Goal: Task Accomplishment & Management: Manage account settings

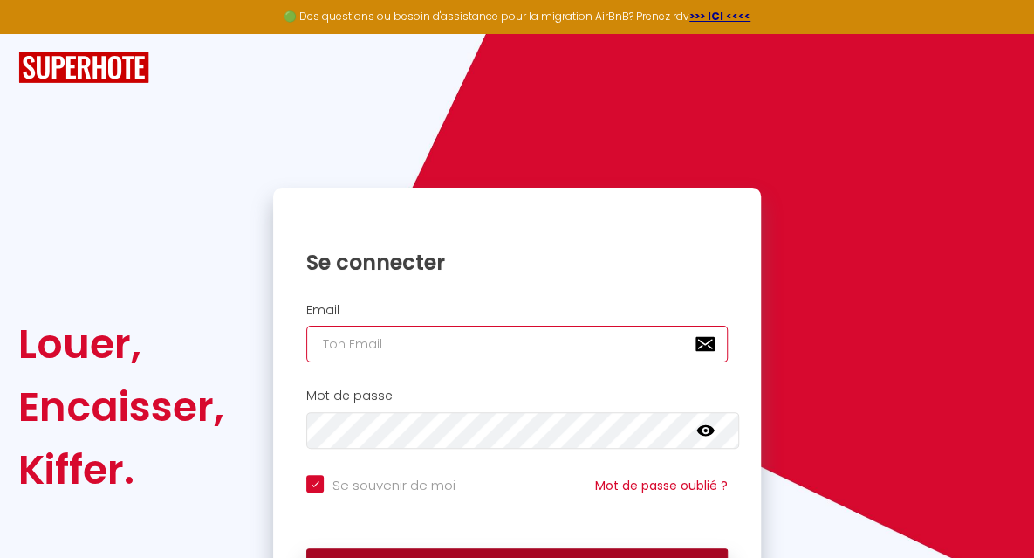
type input "[EMAIL_ADDRESS][DOMAIN_NAME]"
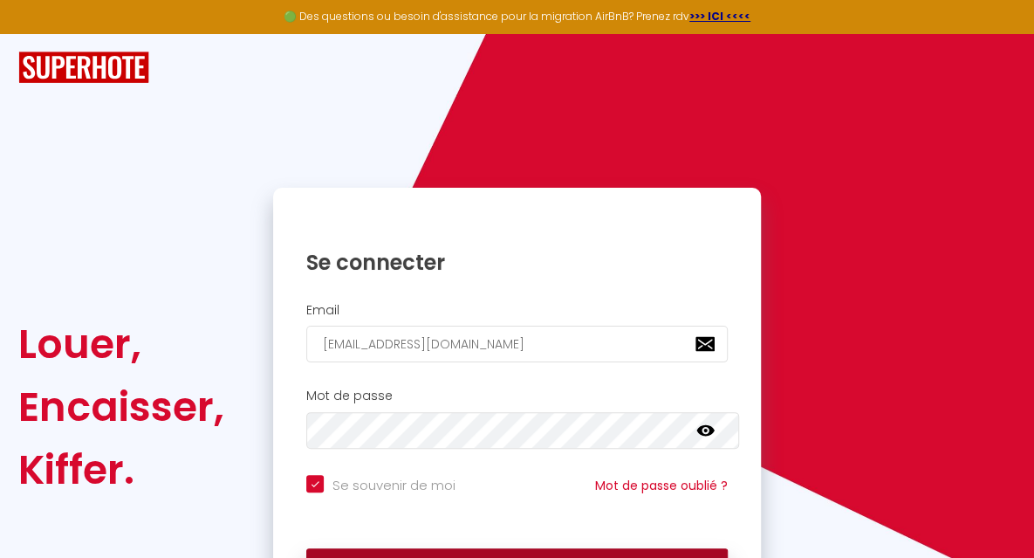
checkbox input "true"
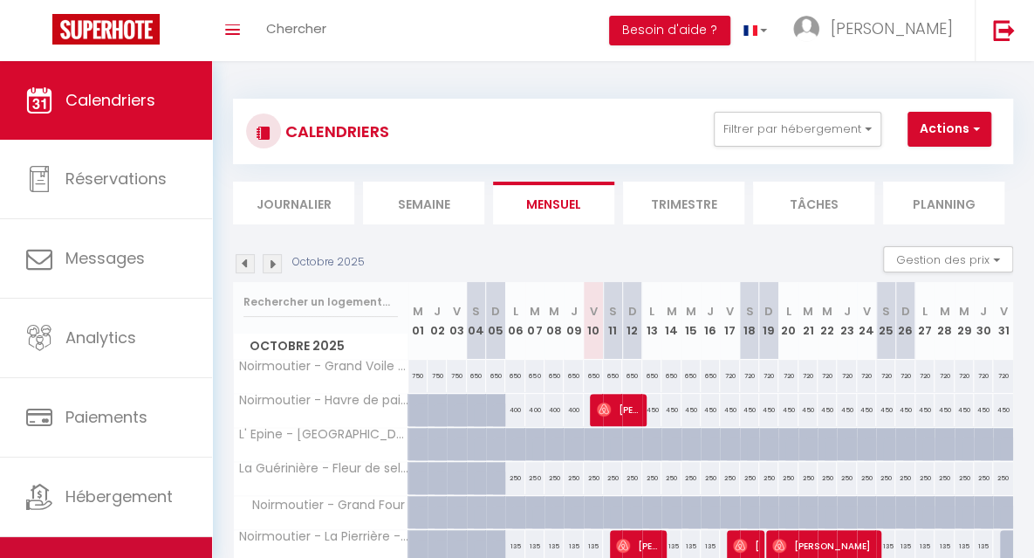
scroll to position [53, 0]
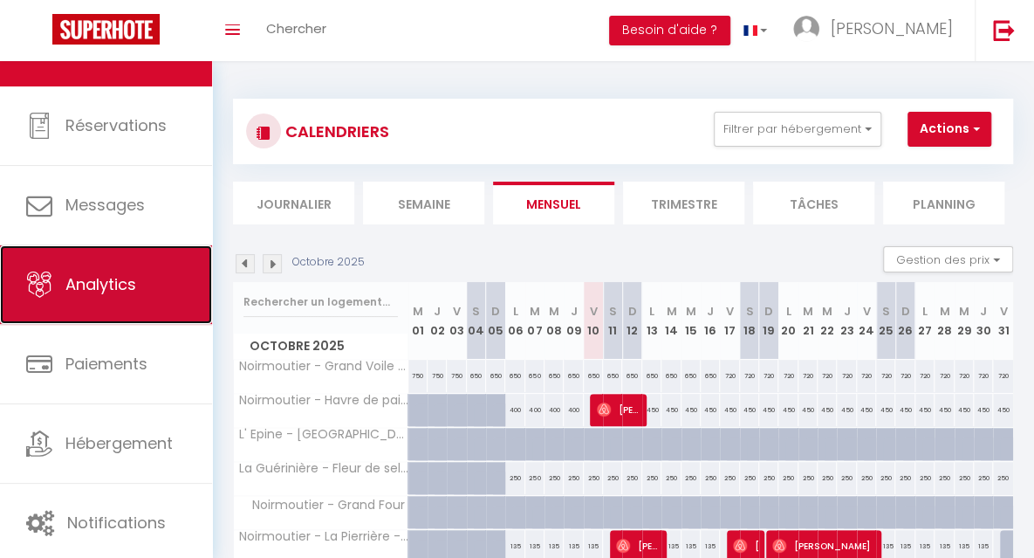
click at [147, 293] on link "Analytics" at bounding box center [106, 284] width 212 height 79
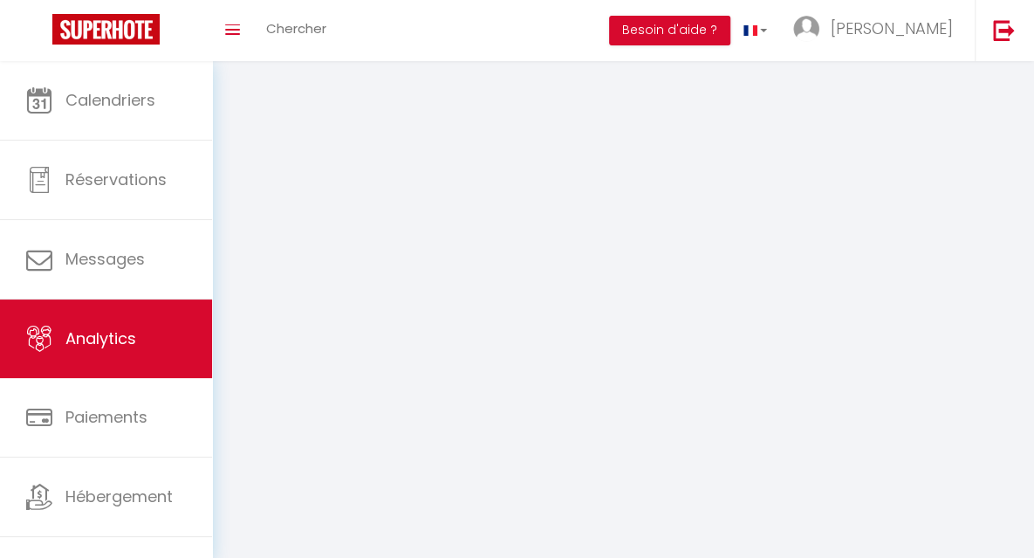
select select "2025"
select select "10"
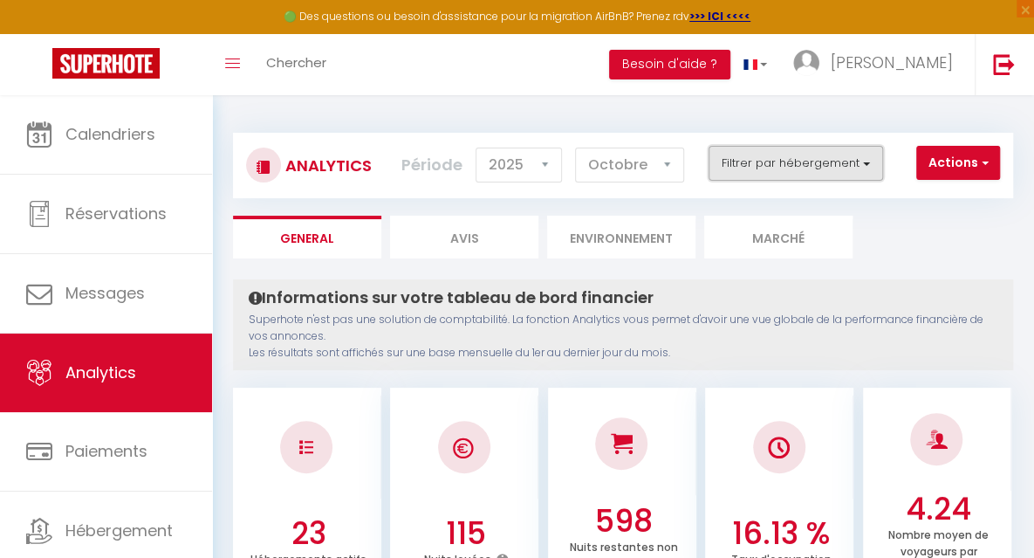
click at [741, 175] on button "Filtrer par hébergement" at bounding box center [796, 163] width 175 height 35
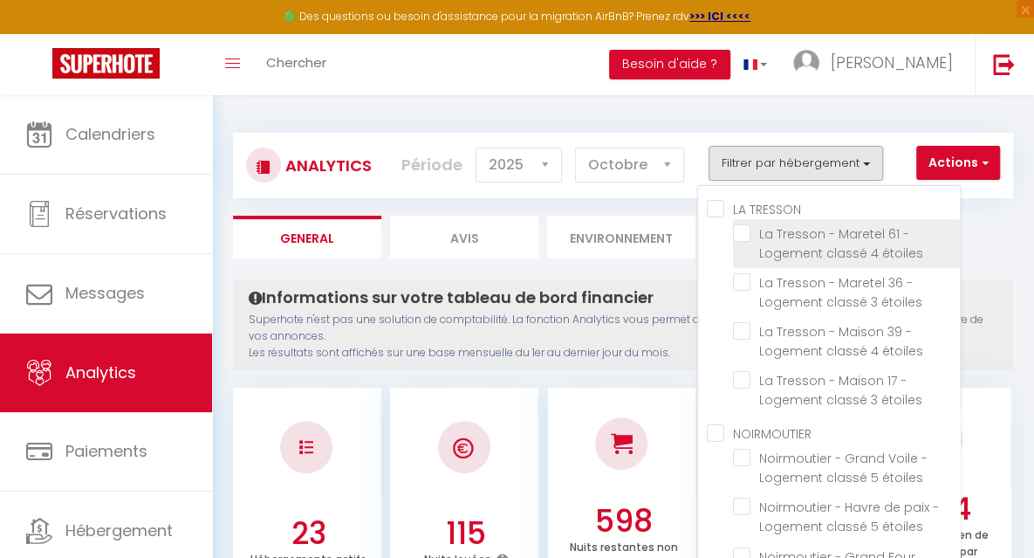
click at [749, 235] on étoiles "checkbox" at bounding box center [846, 232] width 227 height 17
checkbox étoiles "true"
checkbox étoiles "false"
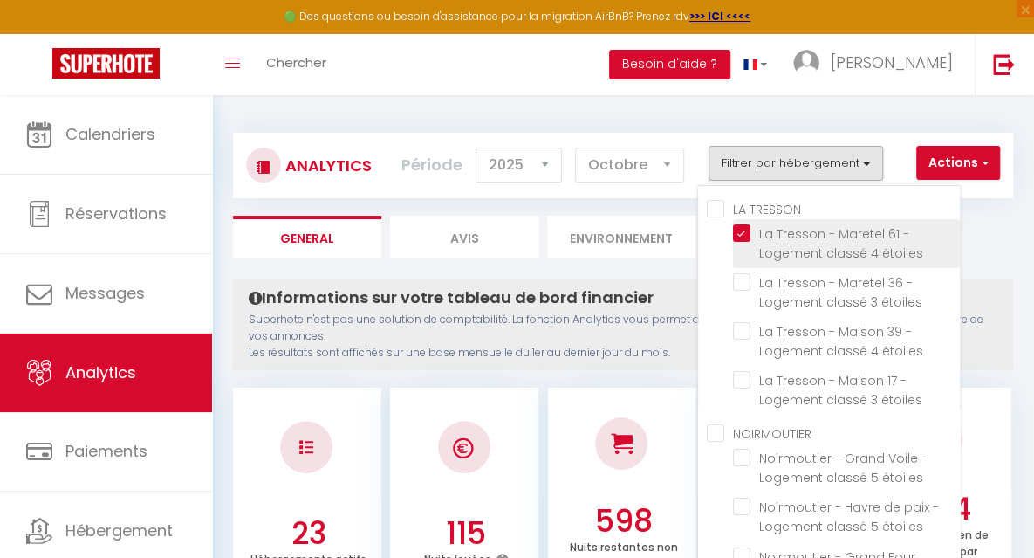
checkbox étoiles "false"
checkbox Four "false"
checkbox étoiles "false"
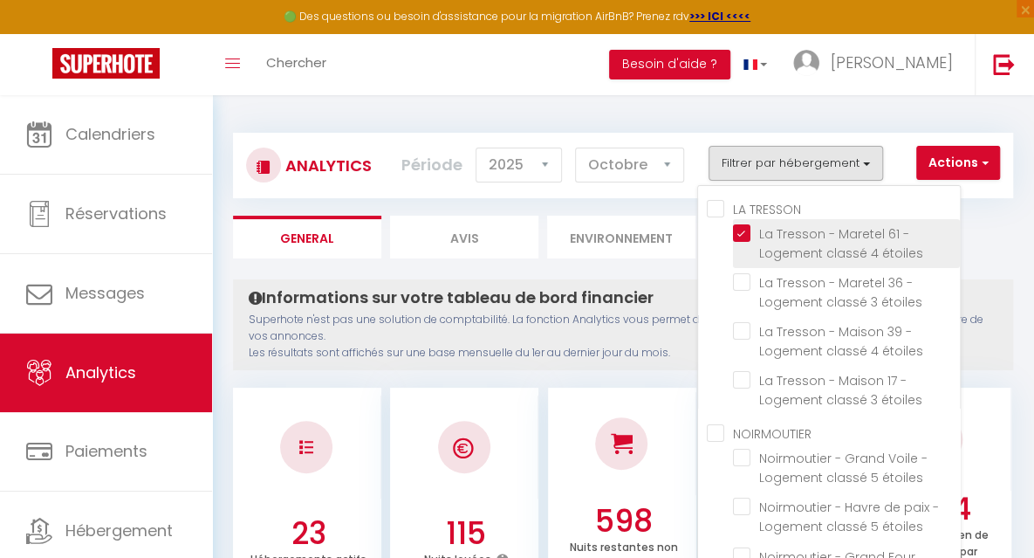
checkbox étoiles "false"
checkbox Paqueraie "false"
checkbox Eloux "false"
checkbox étoiles "false"
checkbox Gouverneur "false"
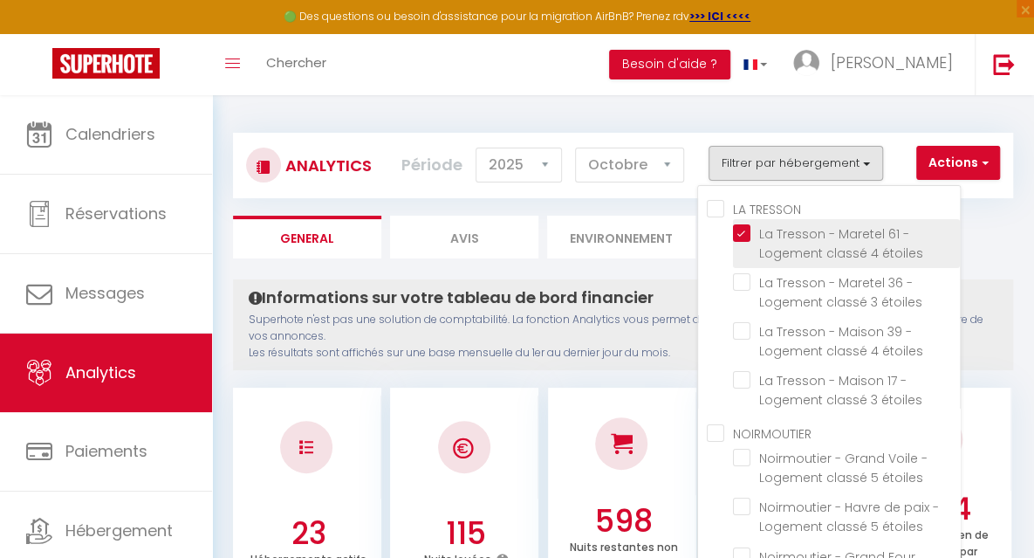
checkbox étoiles "false"
checkbox Figuiers "false"
checkbox 37 "false"
checkbox étoiles "false"
checkbox Luzeronde "false"
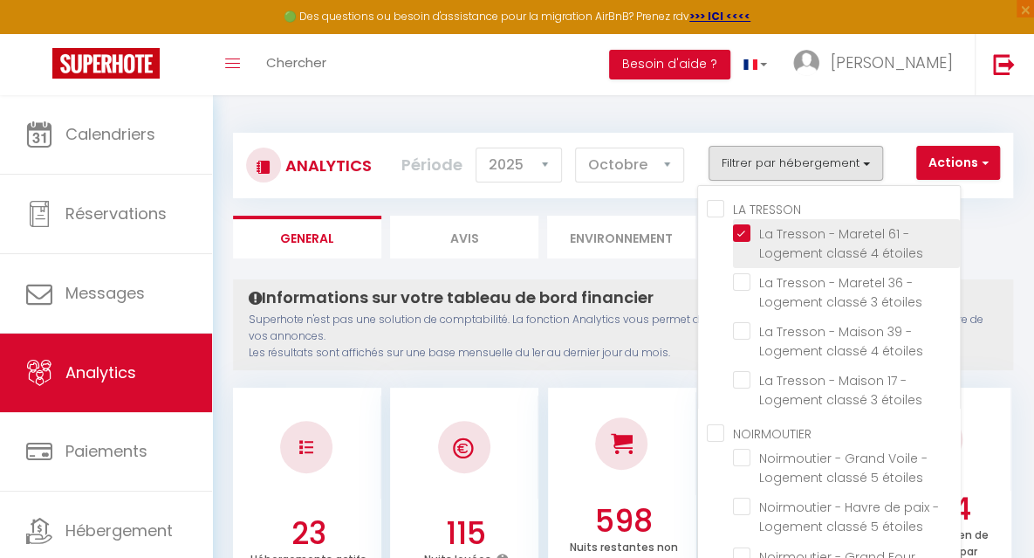
checkbox plage "false"
checkbox 57 "false"
checkbox L\'Herbaudière "false"
checkbox ville "false"
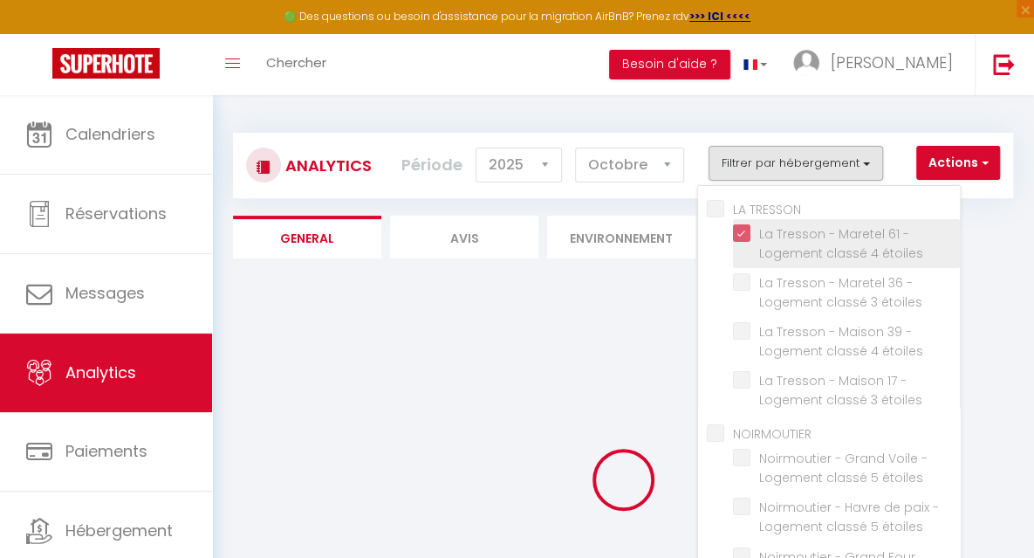
checkbox étoiles "false"
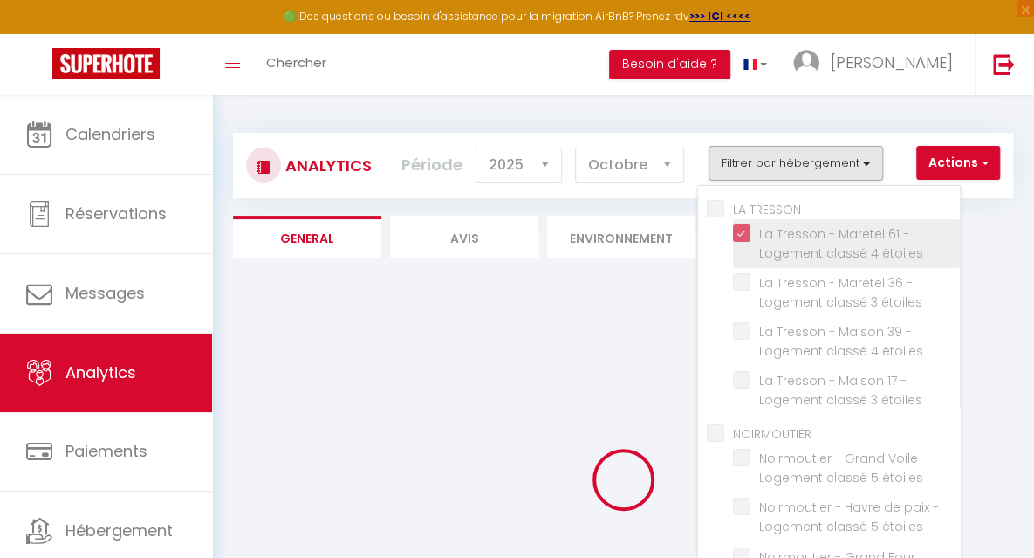
checkbox Four "false"
checkbox étoiles "false"
checkbox Paqueraie "false"
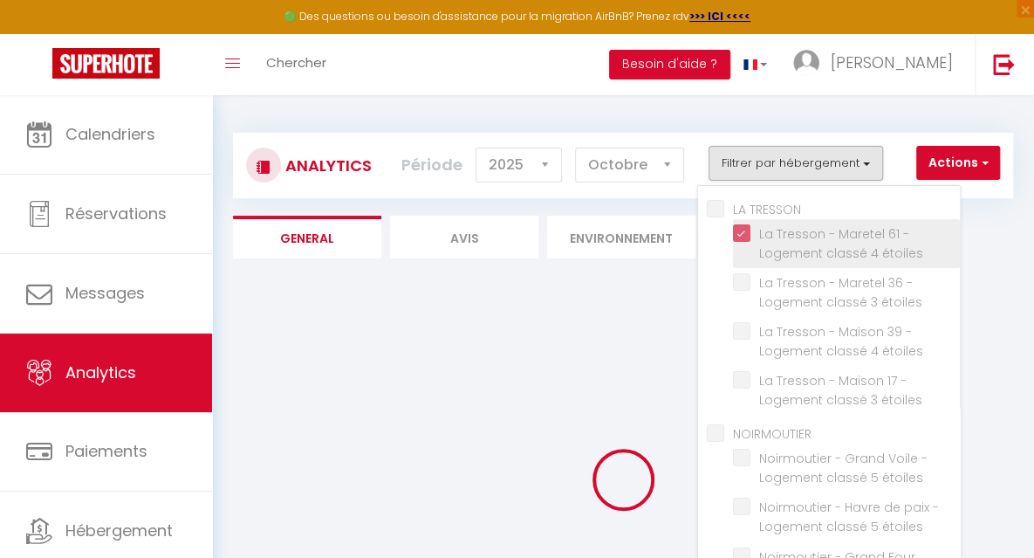
checkbox Eloux "false"
checkbox étoiles "false"
checkbox Gouverneur "false"
checkbox étoiles "false"
checkbox Figuiers "false"
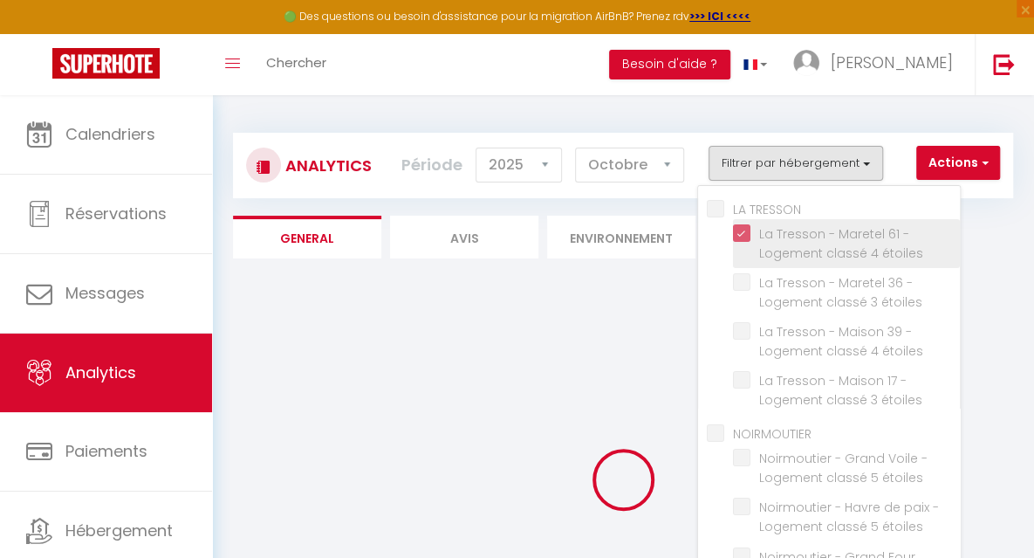
checkbox 37 "false"
checkbox étoiles "false"
checkbox Luzeronde "false"
checkbox plage "false"
checkbox 57 "false"
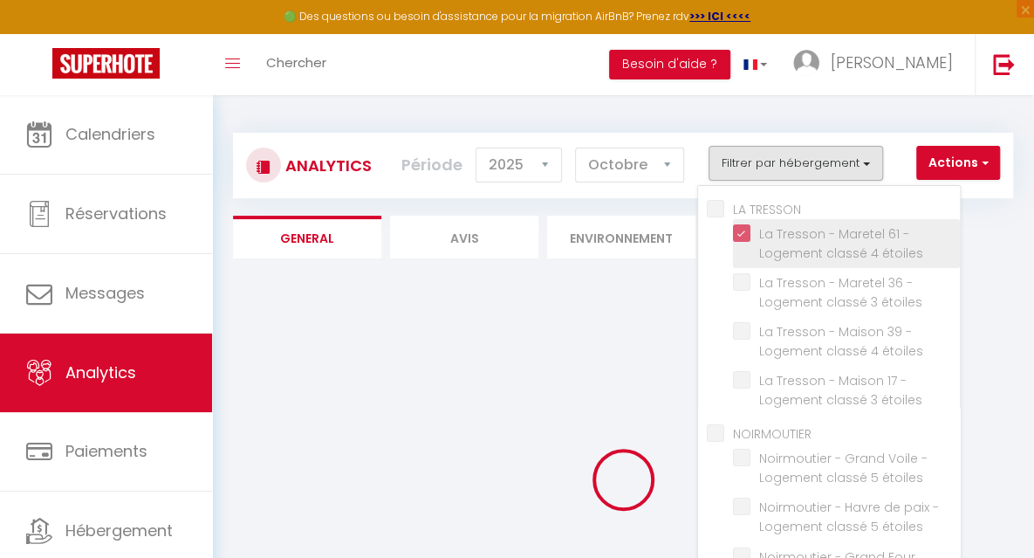
checkbox L\'Herbaudière "false"
checkbox ville "false"
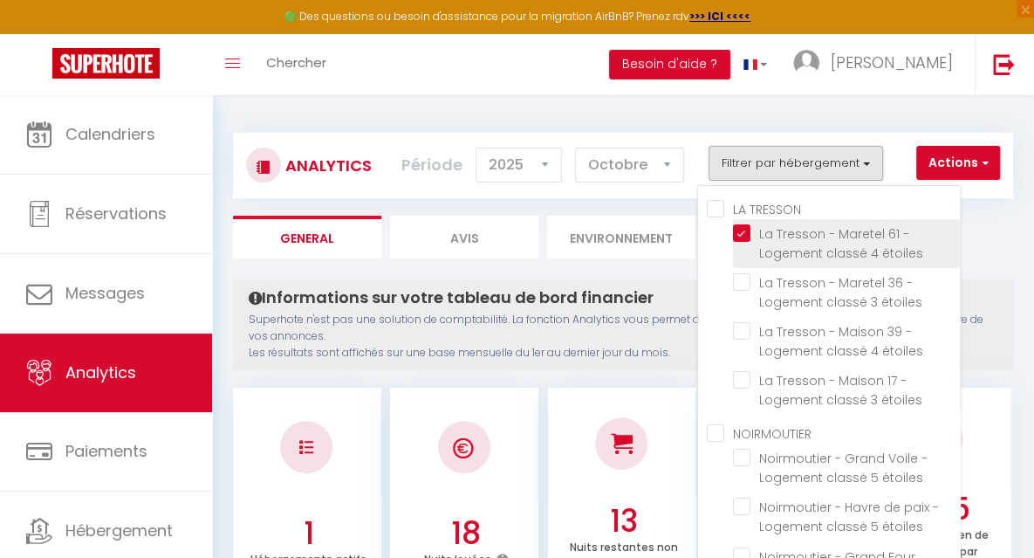
click at [749, 235] on étoiles "checkbox" at bounding box center [846, 232] width 227 height 17
checkbox étoiles "false"
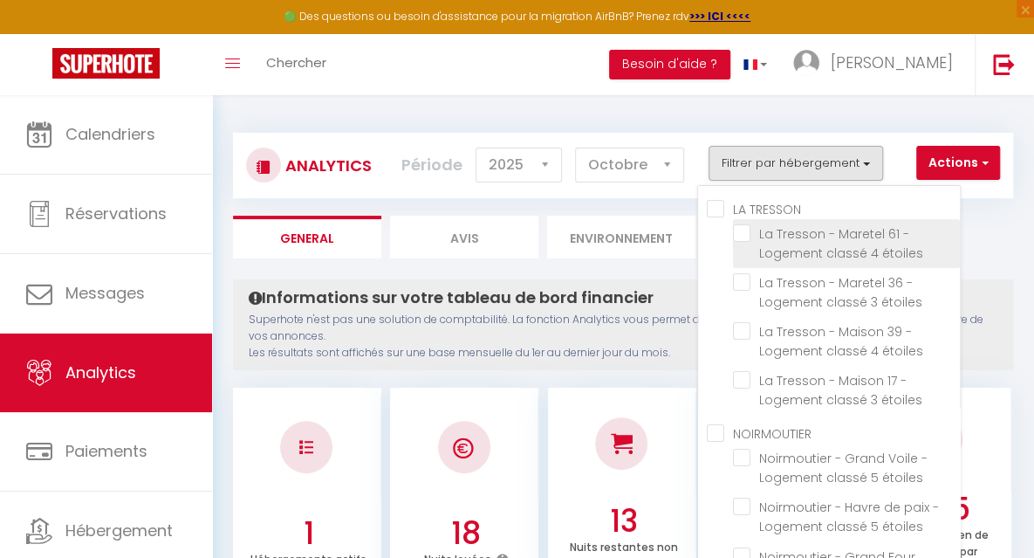
checkbox étoiles "false"
checkbox Four "false"
checkbox étoiles "false"
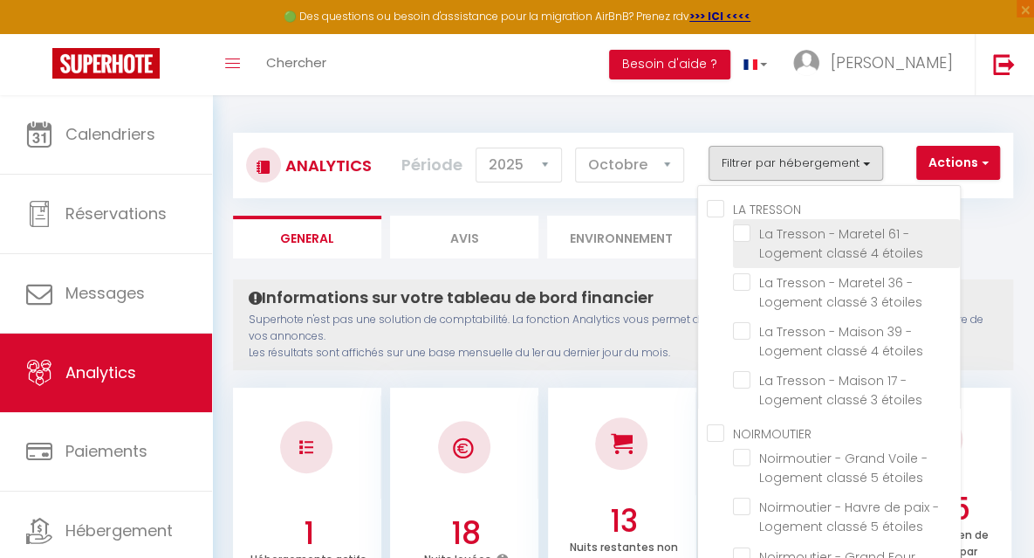
checkbox étoiles "false"
checkbox Paqueraie "false"
checkbox Eloux "false"
checkbox étoiles "false"
checkbox Gouverneur "false"
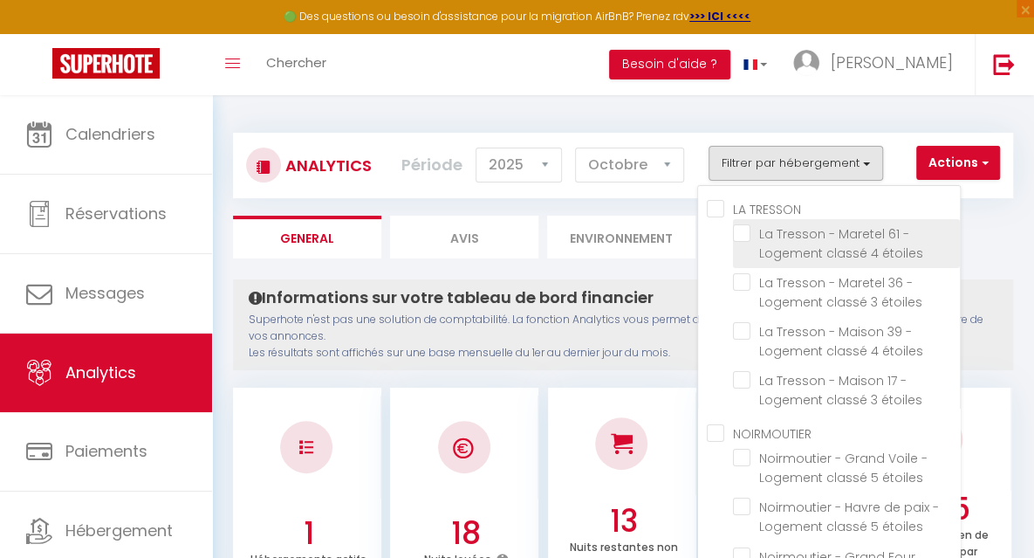
checkbox étoiles "false"
checkbox Figuiers "false"
checkbox 37 "false"
checkbox étoiles "false"
checkbox Luzeronde "false"
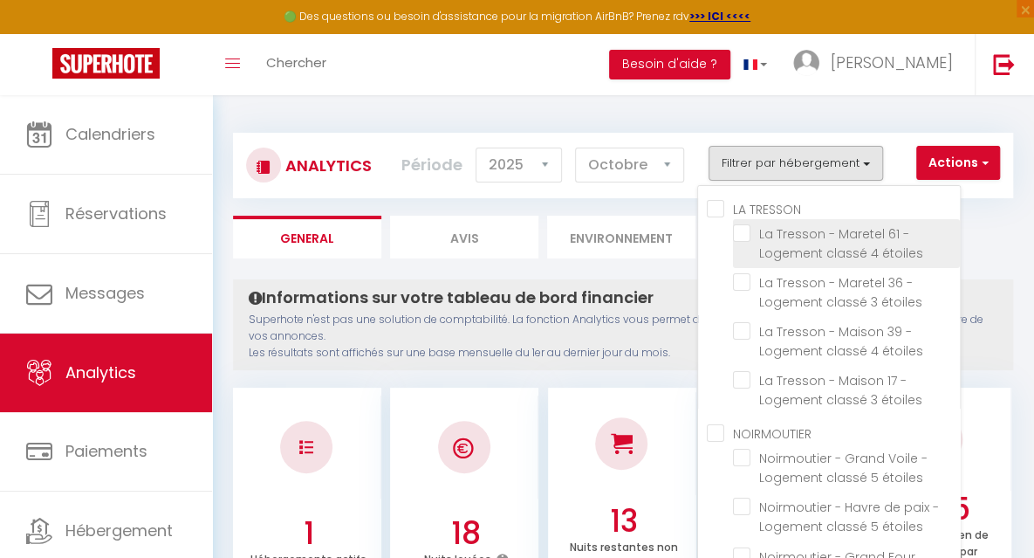
checkbox plage "false"
checkbox 57 "false"
checkbox L\'Herbaudière "false"
checkbox ville "false"
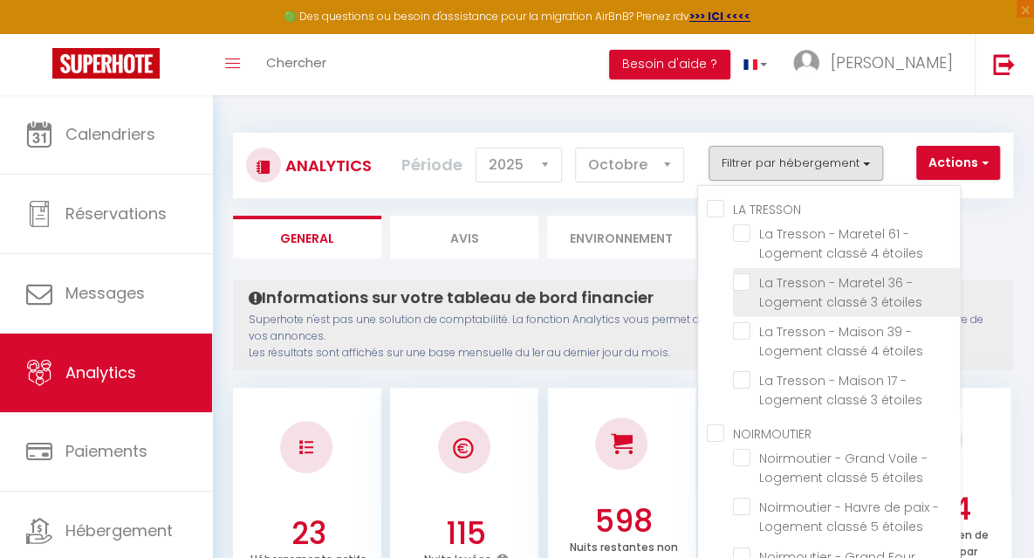
checkbox étoiles "false"
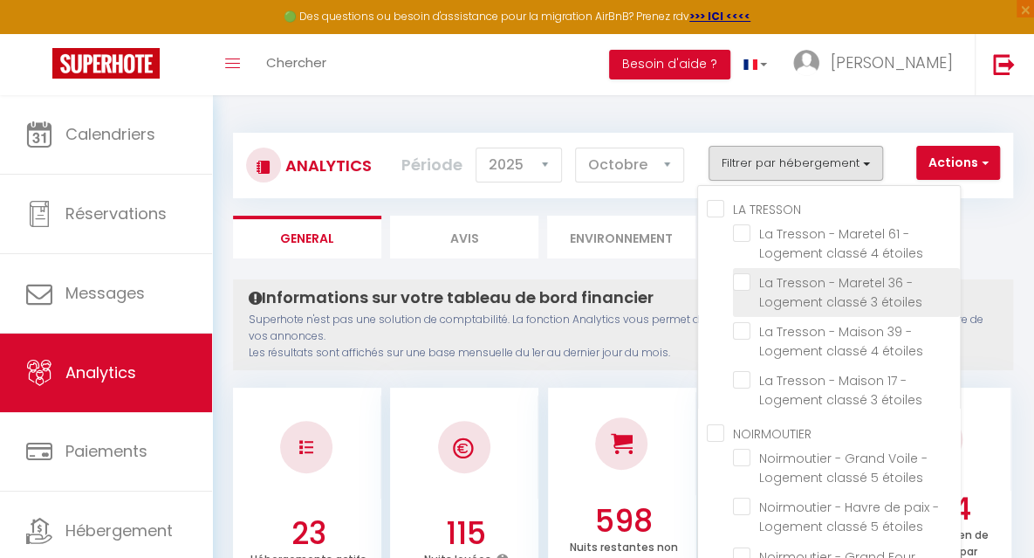
checkbox Four "false"
checkbox étoiles "false"
checkbox Paqueraie "false"
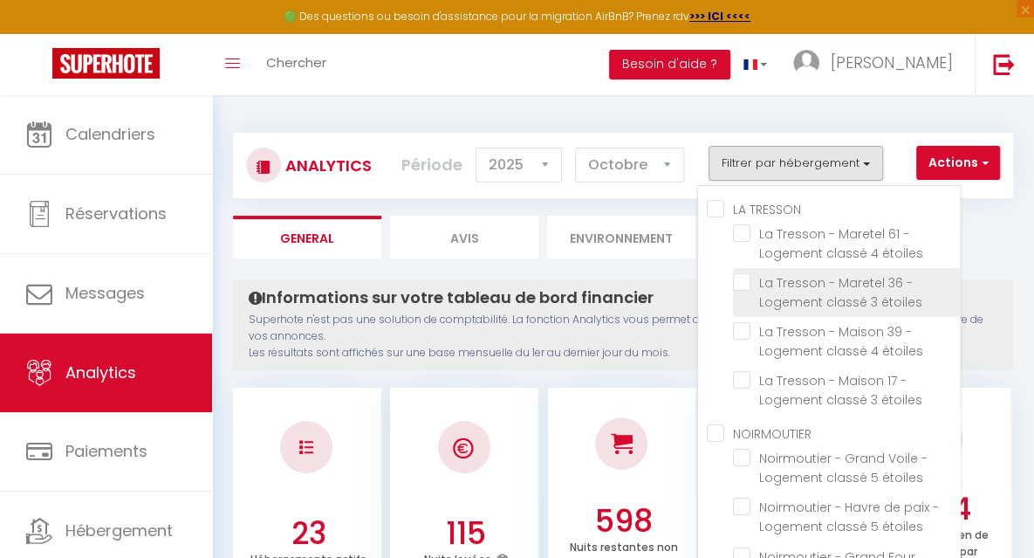
checkbox Eloux "false"
checkbox étoiles "false"
checkbox Gouverneur "false"
checkbox étoiles "false"
checkbox Figuiers "false"
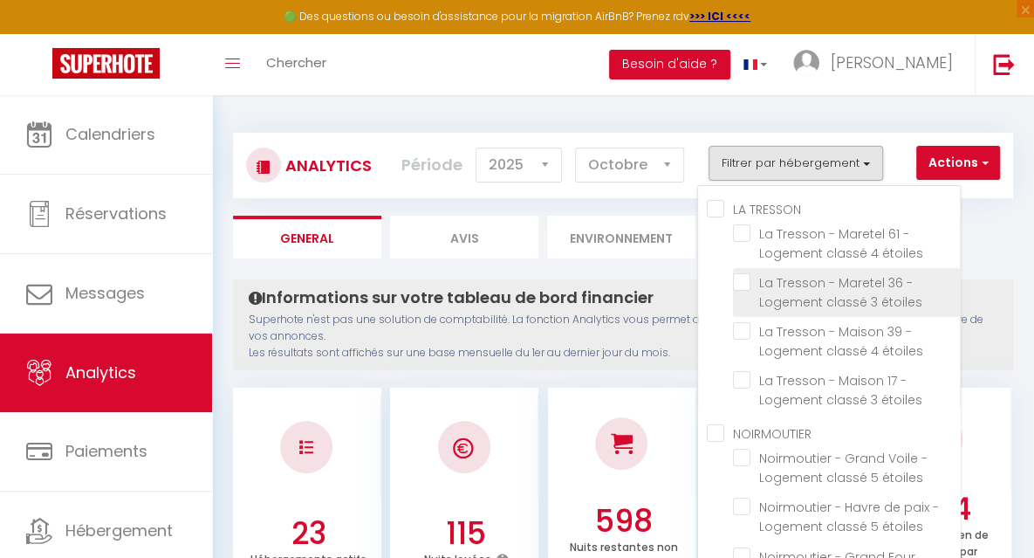
checkbox 37 "false"
checkbox étoiles "false"
checkbox Luzeronde "false"
checkbox plage "false"
checkbox 57 "false"
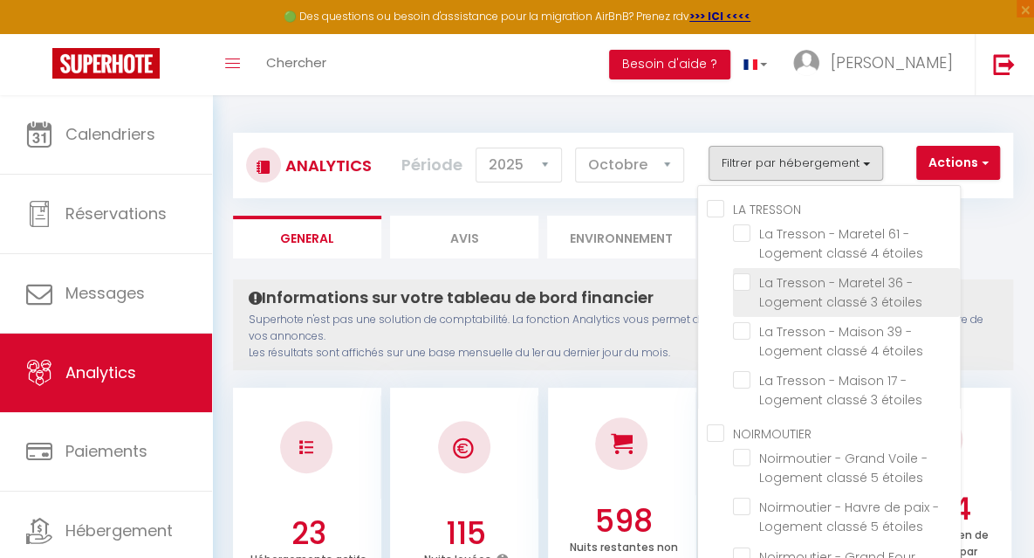
checkbox L\'Herbaudière "false"
checkbox ville "false"
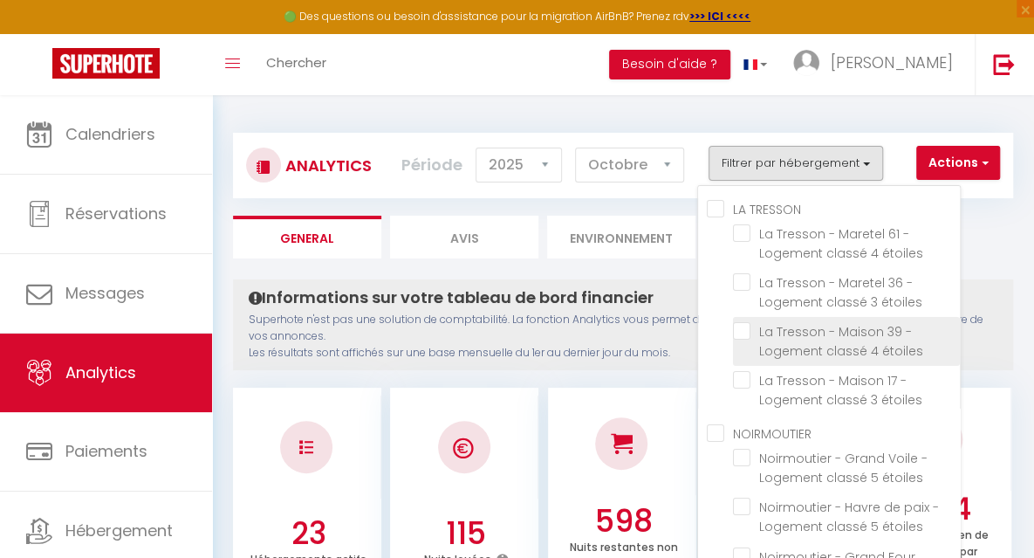
click at [773, 330] on étoiles "checkbox" at bounding box center [846, 330] width 227 height 17
checkbox étoiles "true"
checkbox étoiles "false"
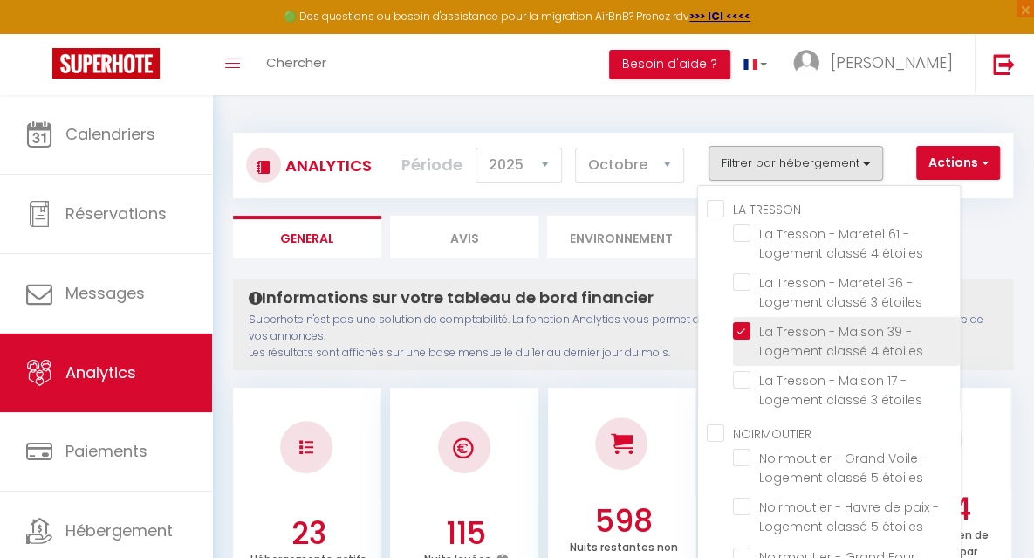
checkbox étoiles "false"
checkbox Four "false"
checkbox étoiles "false"
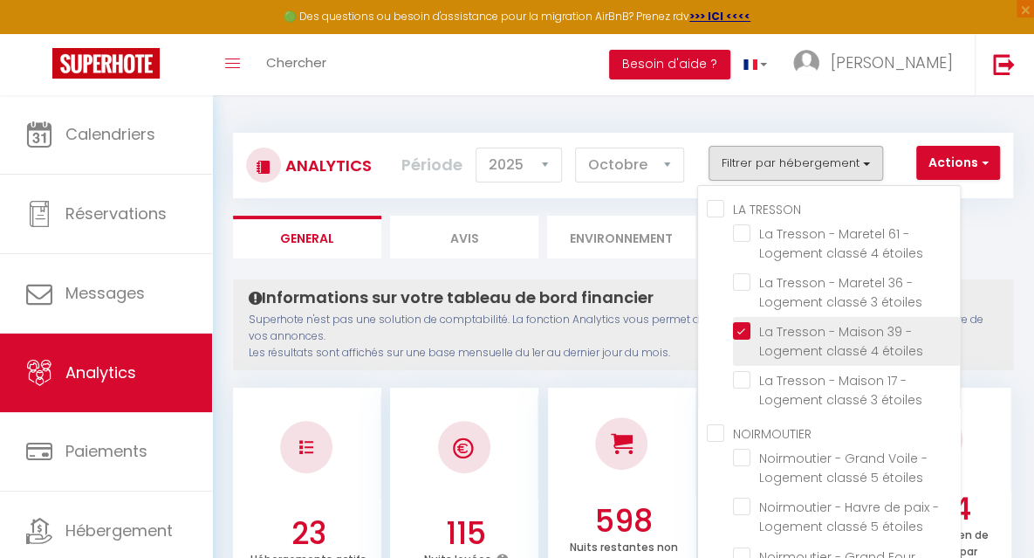
checkbox Paqueraie "false"
checkbox Eloux "false"
checkbox étoiles "false"
checkbox Gouverneur "false"
checkbox étoiles "false"
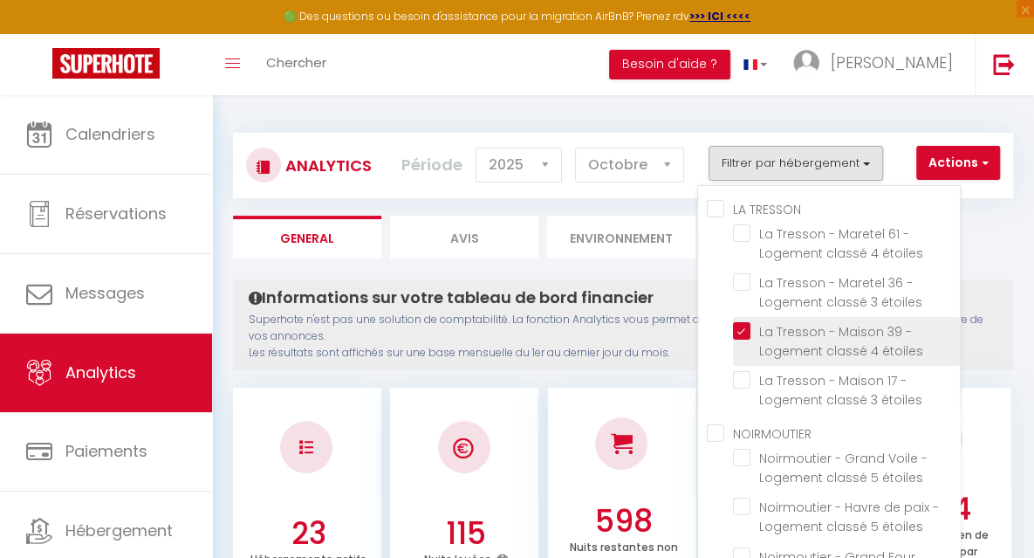
checkbox Figuiers "false"
checkbox 37 "false"
checkbox étoiles "false"
checkbox Luzeronde "false"
checkbox plage "false"
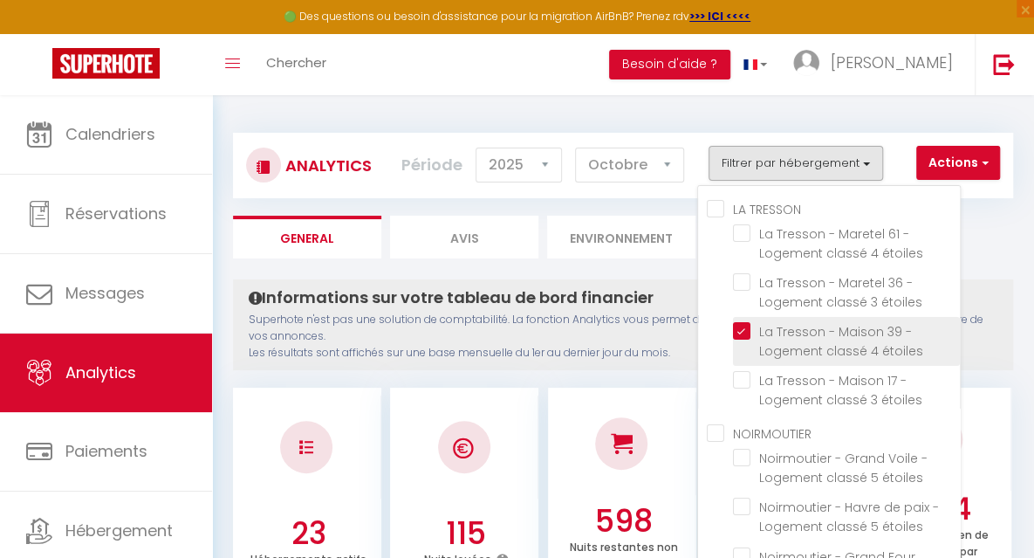
checkbox 57 "false"
checkbox L\'Herbaudière "false"
checkbox ville "false"
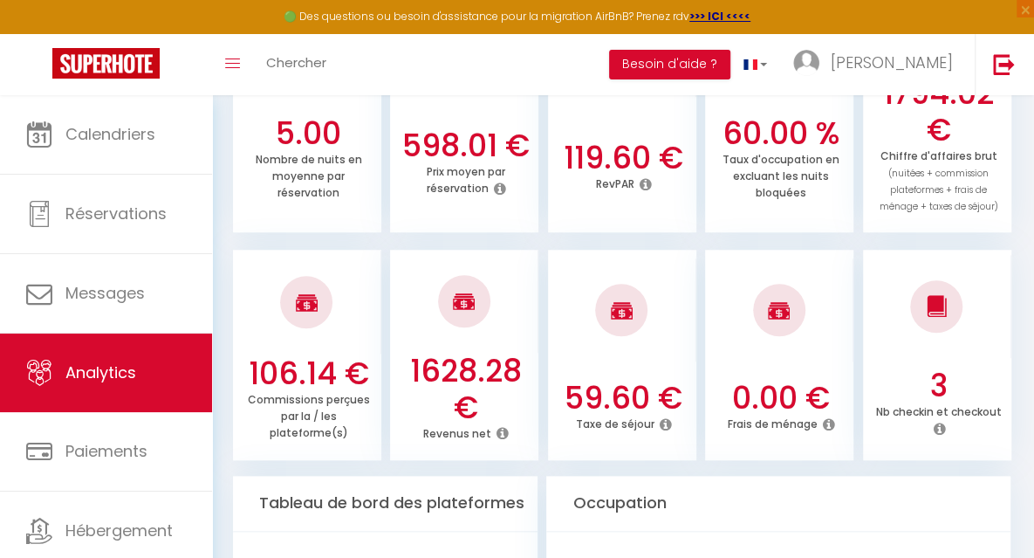
scroll to position [642, 0]
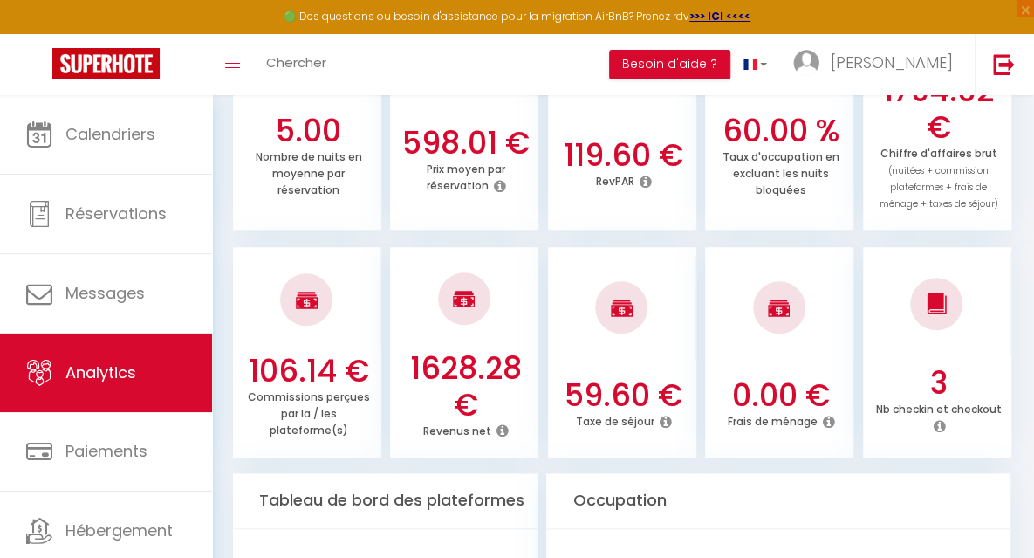
click at [500, 429] on icon at bounding box center [503, 430] width 12 height 14
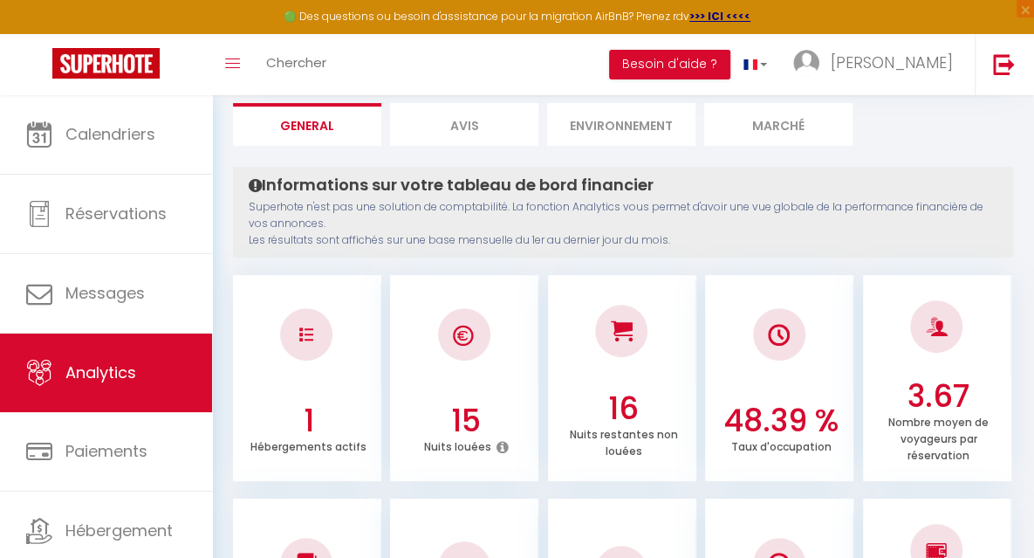
scroll to position [0, 0]
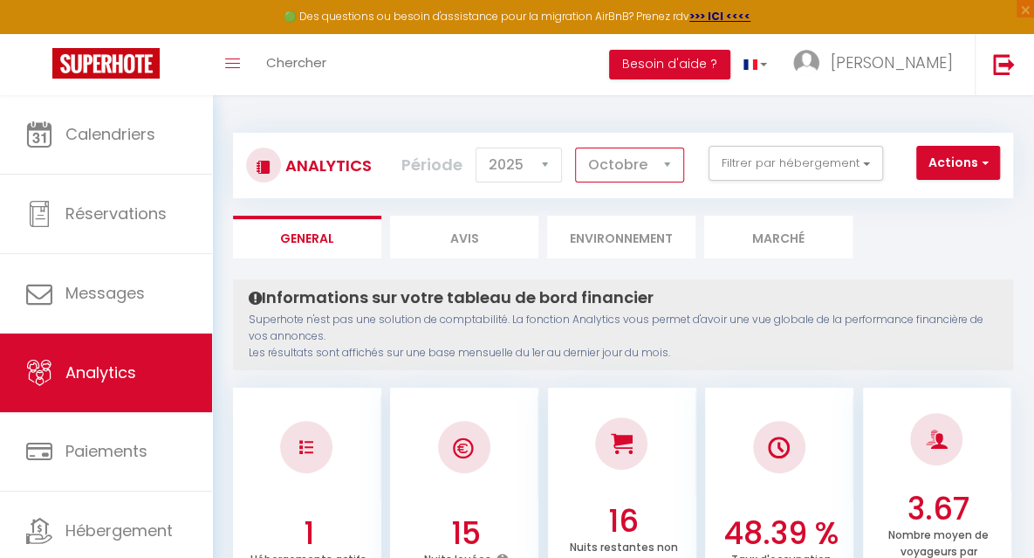
click at [672, 170] on select "[PERSON_NAME] Mars Avril Mai Juin Juillet Août Septembre Octobre Novembre Décem…" at bounding box center [629, 165] width 109 height 35
select select "9"
click at [577, 148] on select "[PERSON_NAME] Mars Avril Mai Juin Juillet Août Septembre Octobre Novembre Décem…" at bounding box center [629, 165] width 109 height 35
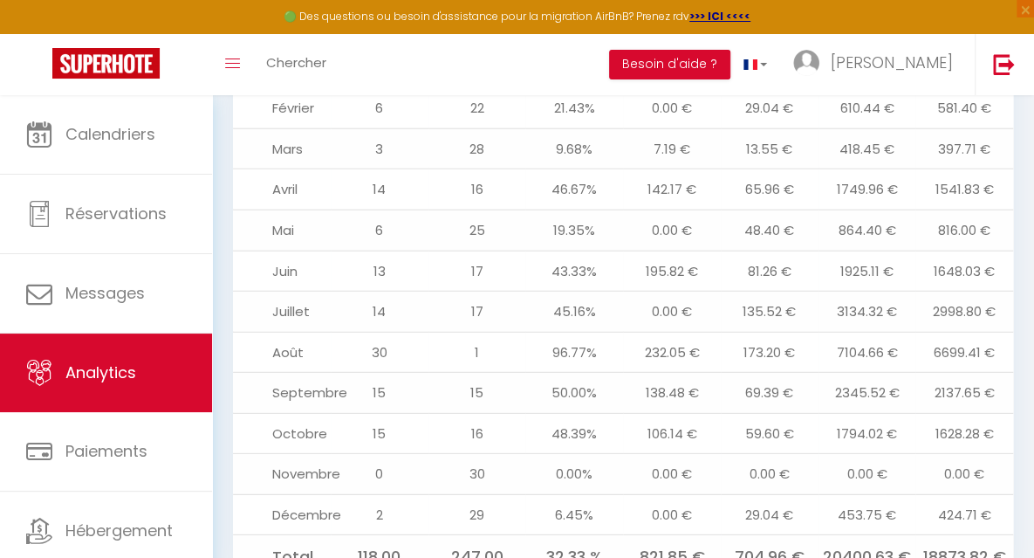
scroll to position [2126, 0]
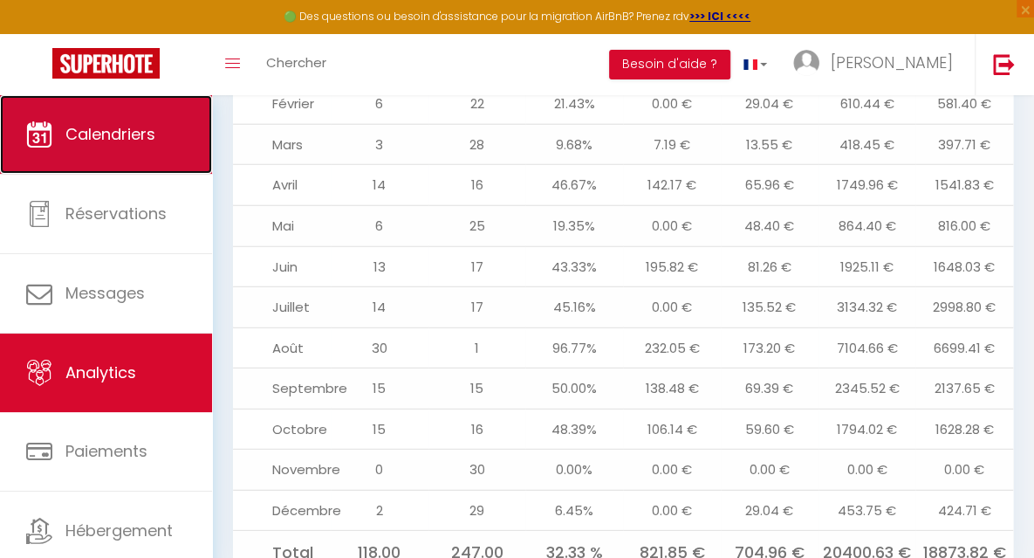
click at [152, 152] on link "Calendriers" at bounding box center [106, 134] width 212 height 79
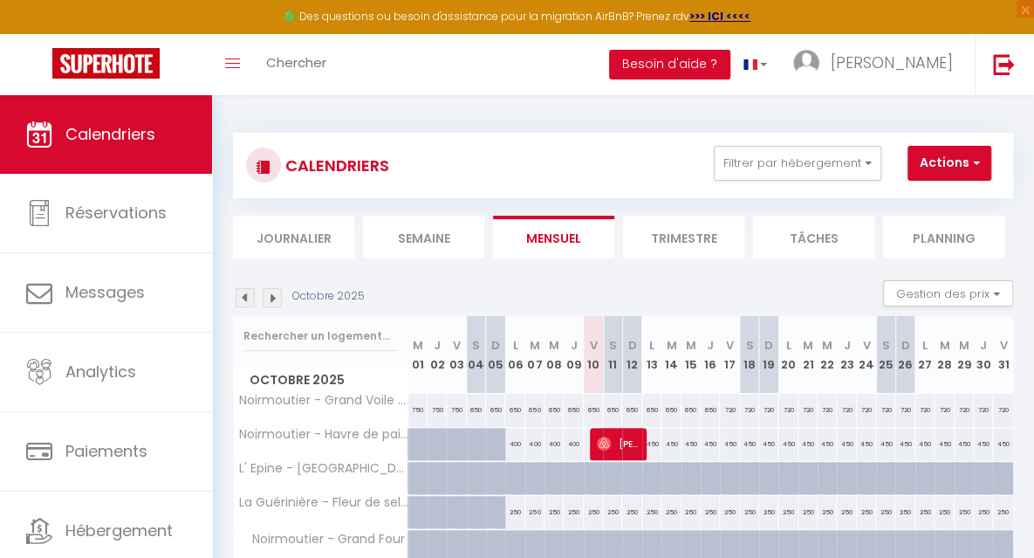
click at [808, 234] on li "Tâches" at bounding box center [813, 237] width 121 height 43
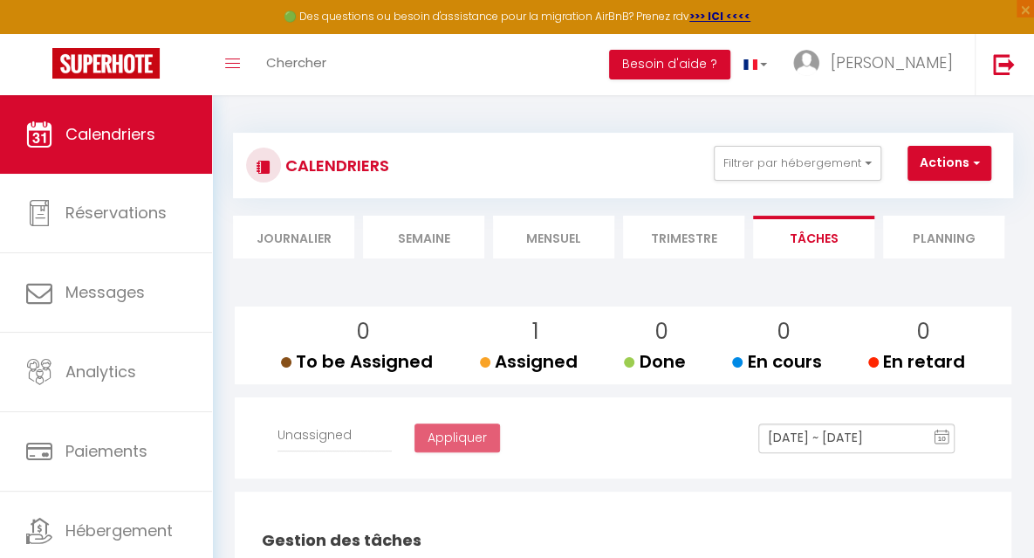
select select
checkbox input "false"
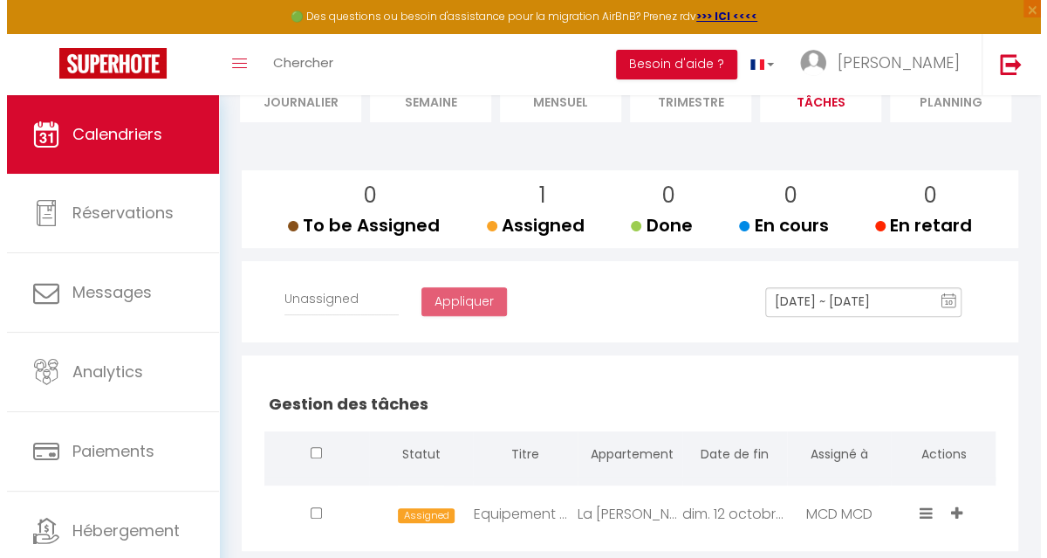
scroll to position [189, 0]
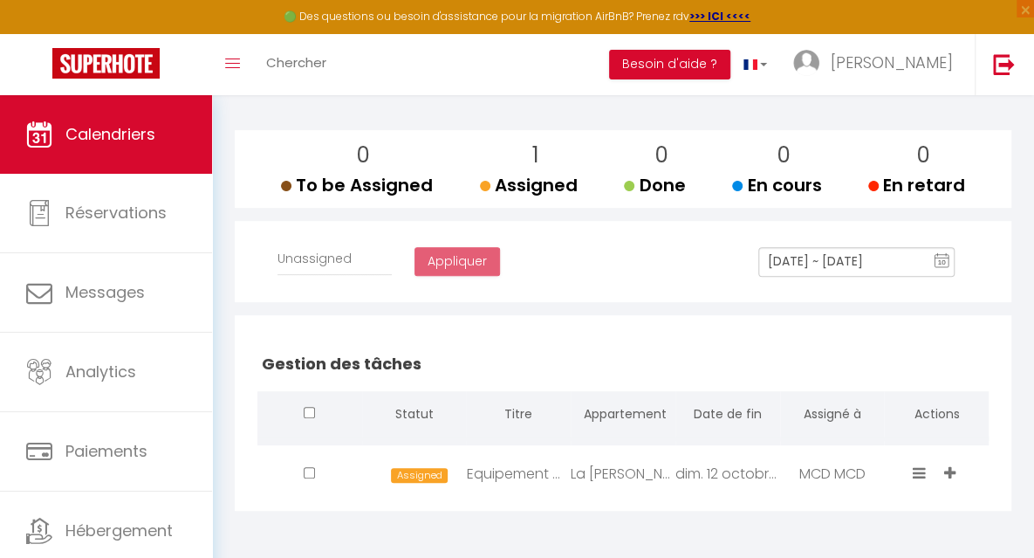
click at [743, 478] on div "dim. 12 octobre . 2025" at bounding box center [728, 473] width 105 height 57
type input "Equipement manquant"
type textarea "Manque deux taies d'oreillers"
select select "14322"
type input "[DATE]"
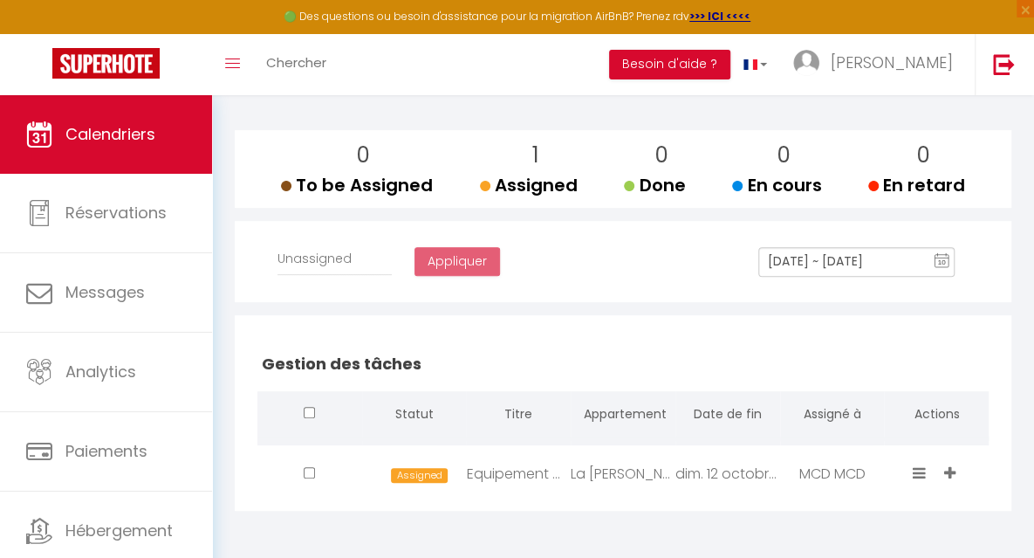
select select "22894"
select select
checkbox input "false"
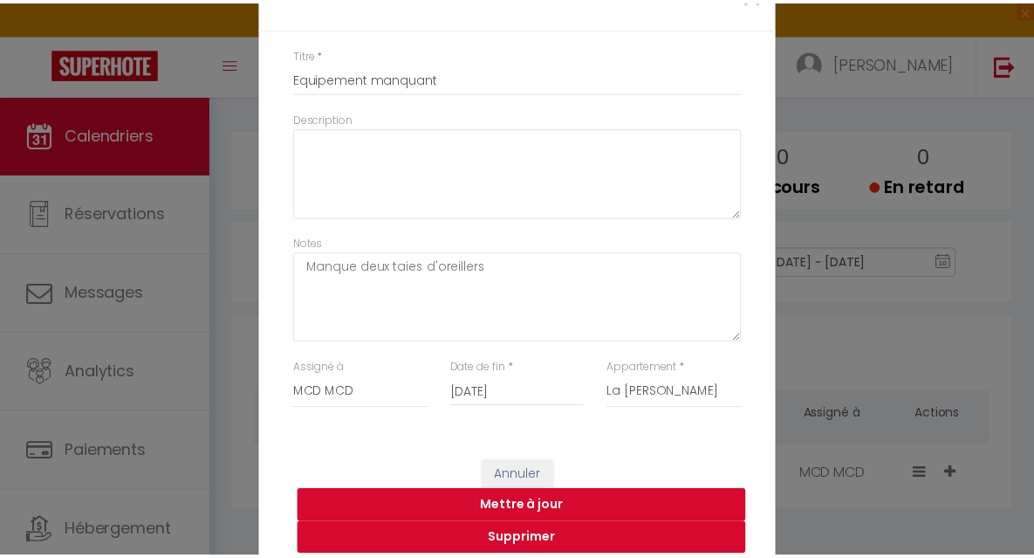
scroll to position [86, 0]
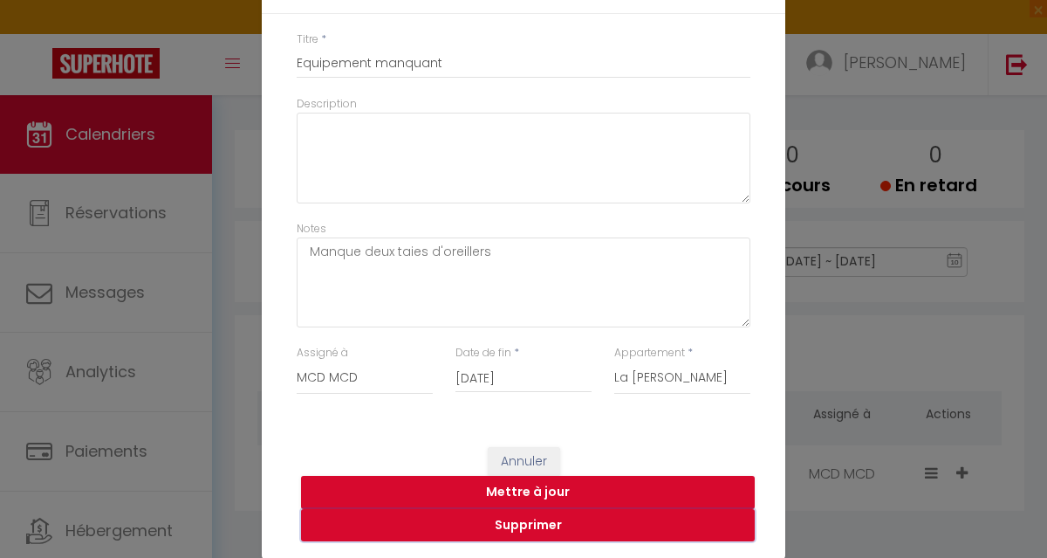
click at [525, 518] on button "Supprimer" at bounding box center [528, 525] width 454 height 33
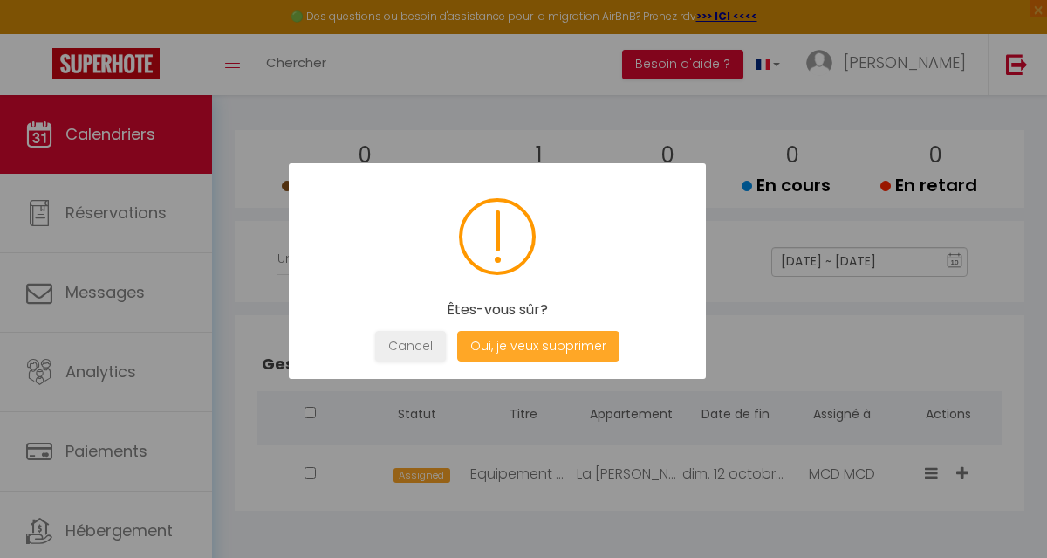
click at [553, 349] on button "Oui, je veux supprimer" at bounding box center [538, 346] width 162 height 31
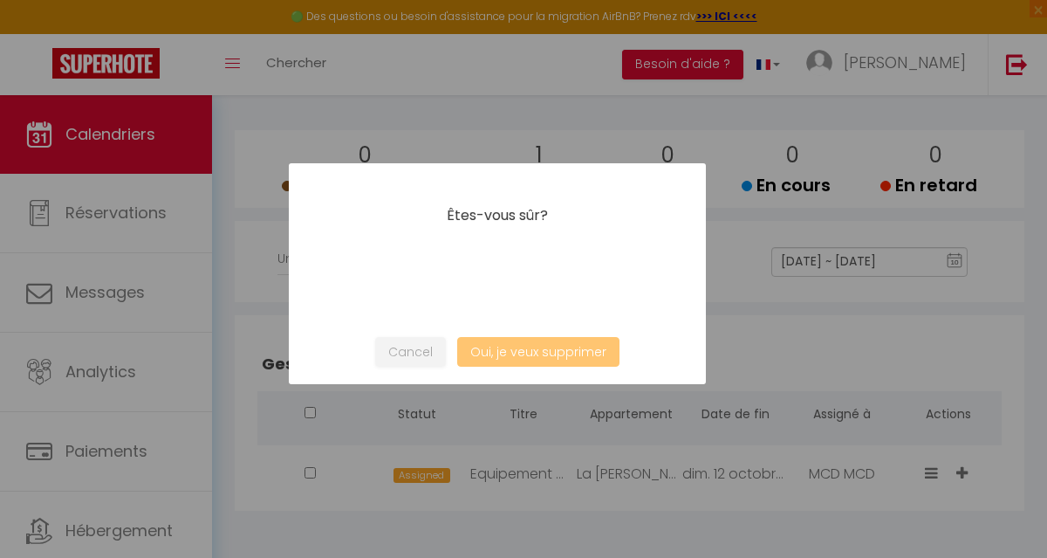
select select
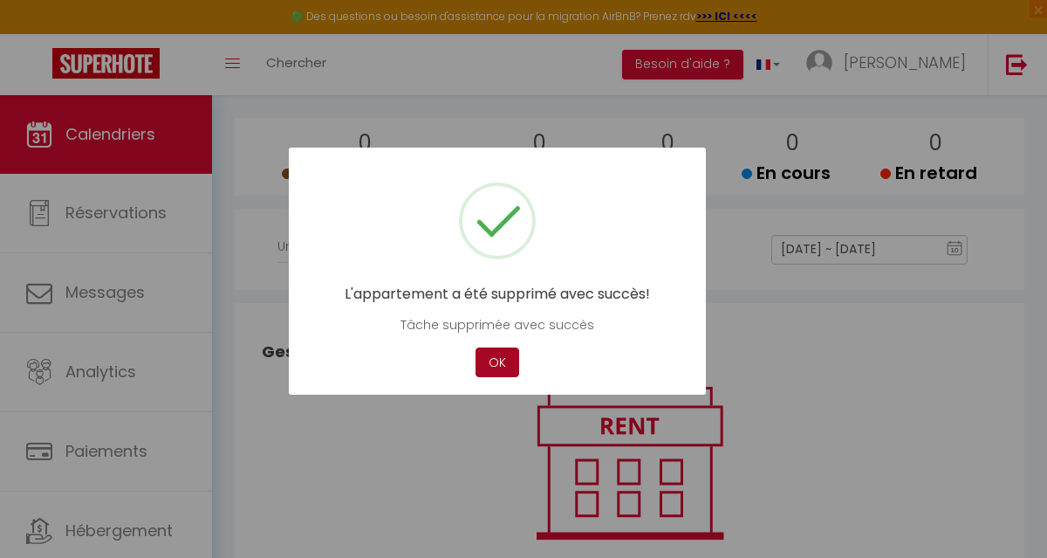
click at [498, 359] on button "OK" at bounding box center [498, 362] width 44 height 31
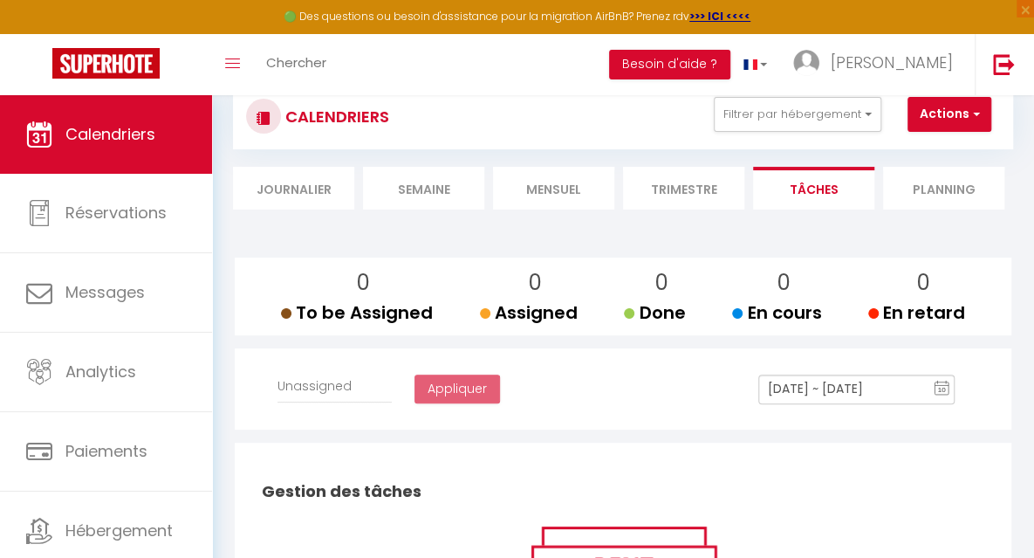
scroll to position [45, 0]
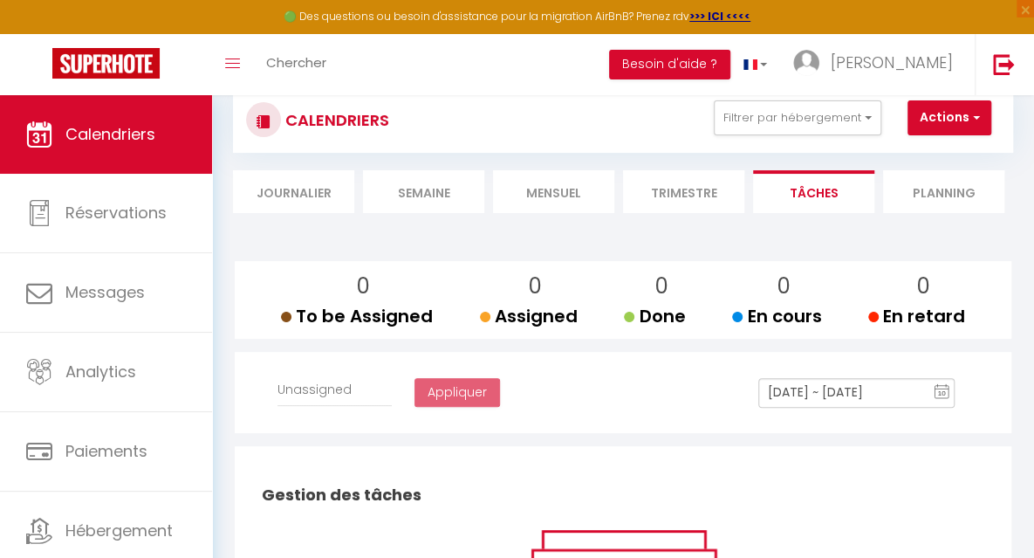
click at [924, 189] on li "Planning" at bounding box center [943, 191] width 121 height 43
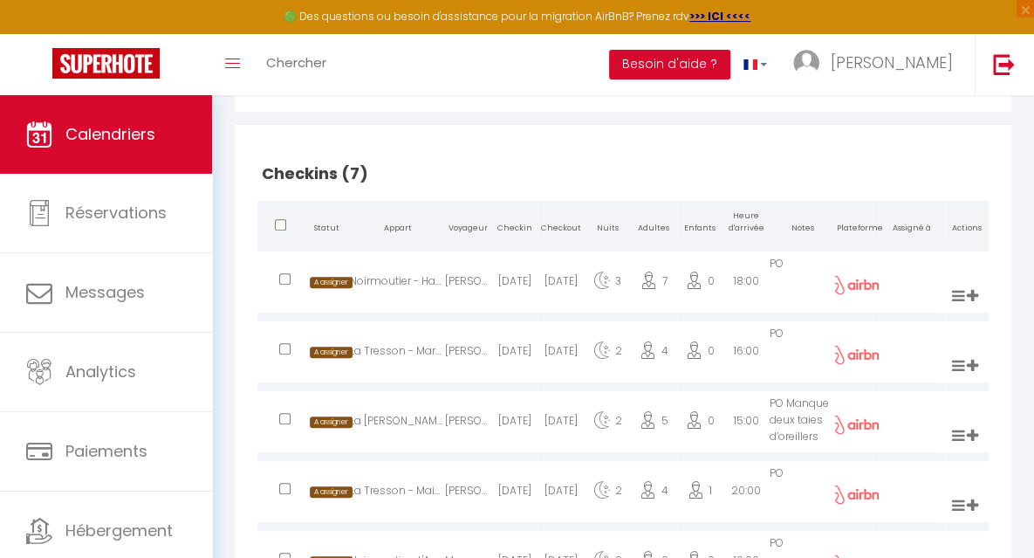
scroll to position [368, 0]
click at [958, 300] on icon at bounding box center [958, 293] width 13 height 15
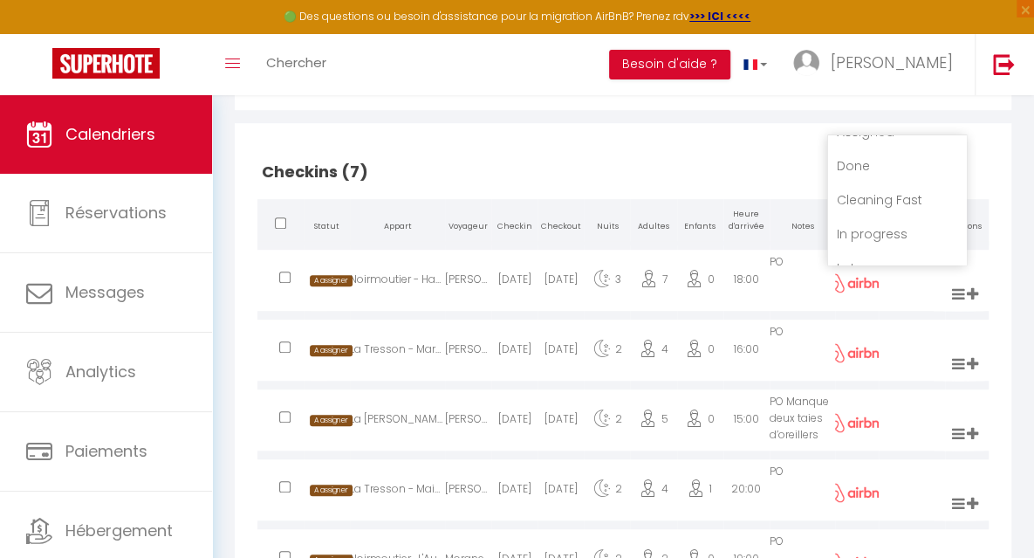
scroll to position [40, 0]
click at [608, 175] on h2 "Checkins (7)" at bounding box center [622, 172] width 731 height 54
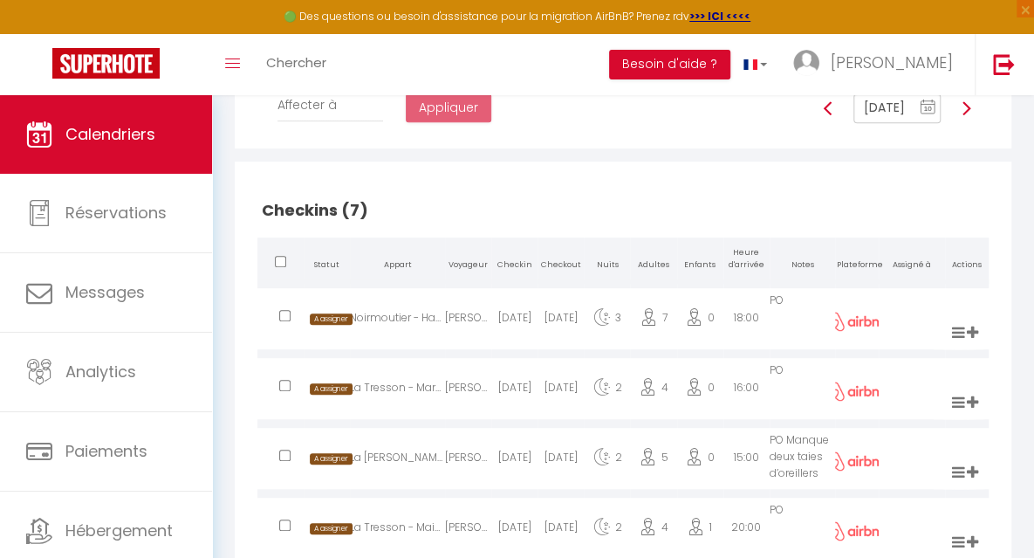
scroll to position [239, 0]
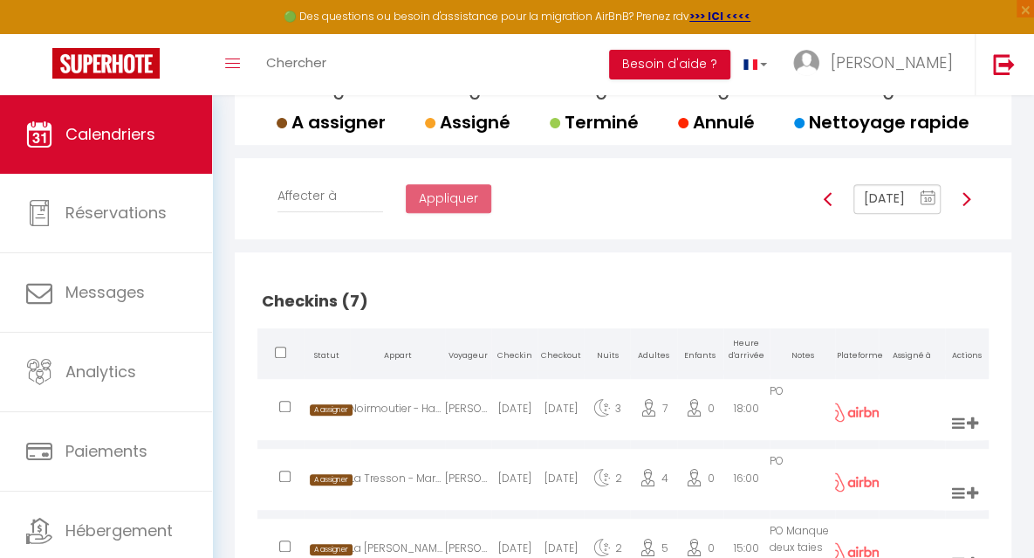
click at [961, 206] on img at bounding box center [966, 199] width 14 height 14
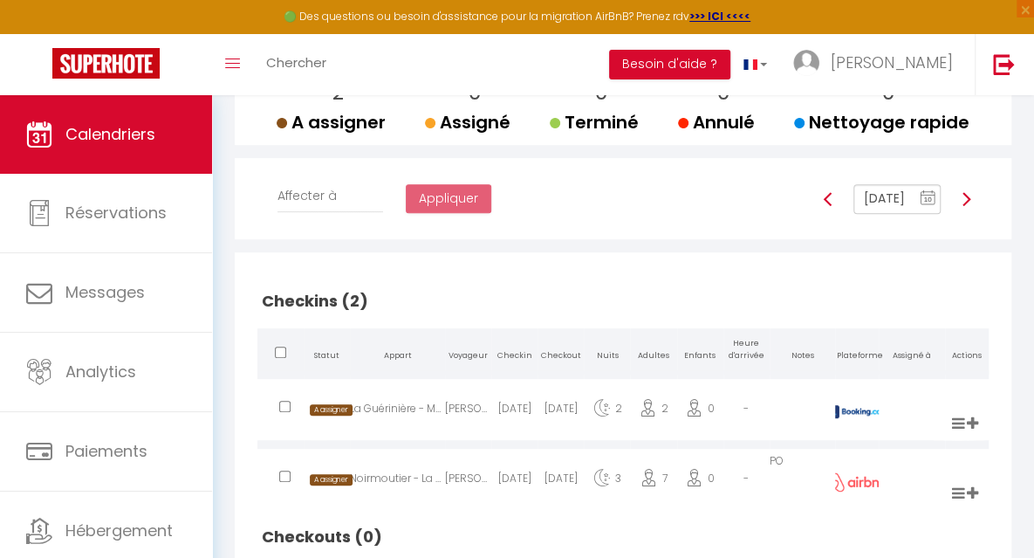
click at [961, 206] on img at bounding box center [966, 199] width 14 height 14
type input "[DATE]"
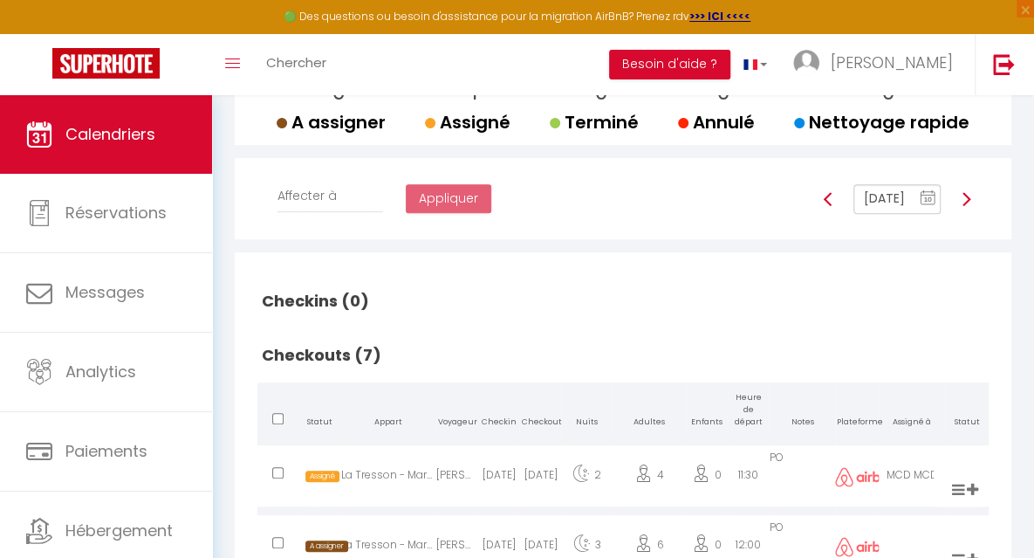
checkbox input "false"
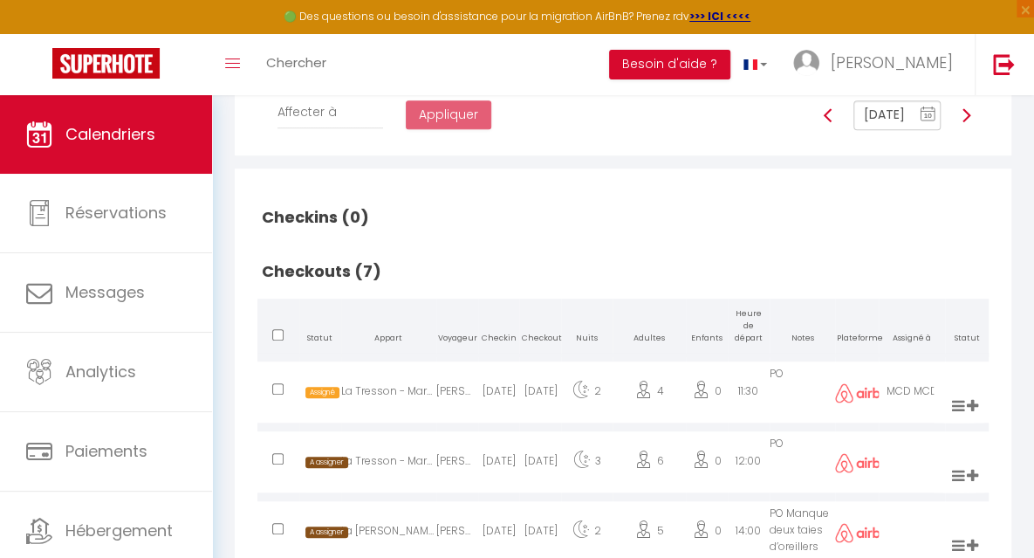
scroll to position [316, 0]
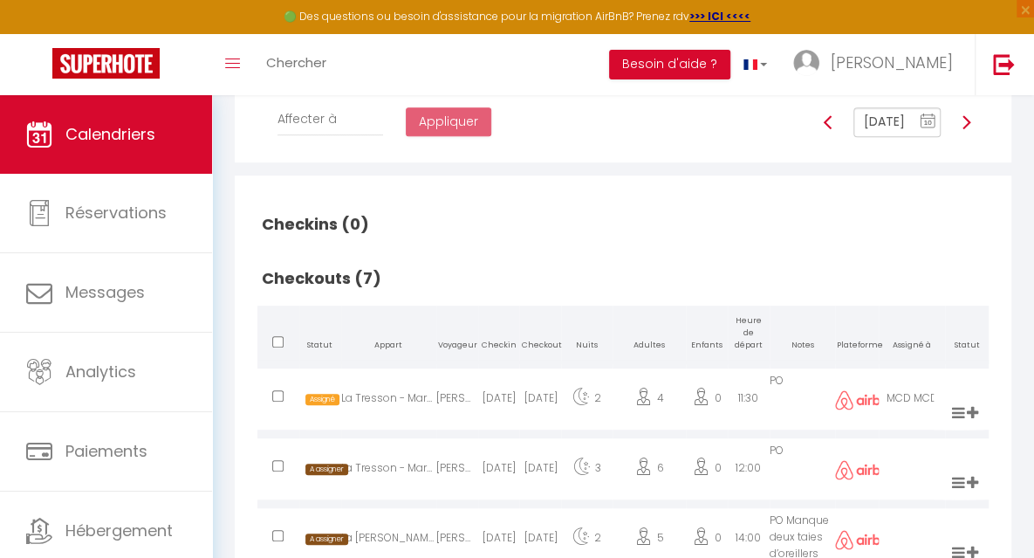
click at [829, 129] on img at bounding box center [828, 122] width 14 height 14
type input "[DATE]"
checkbox input "false"
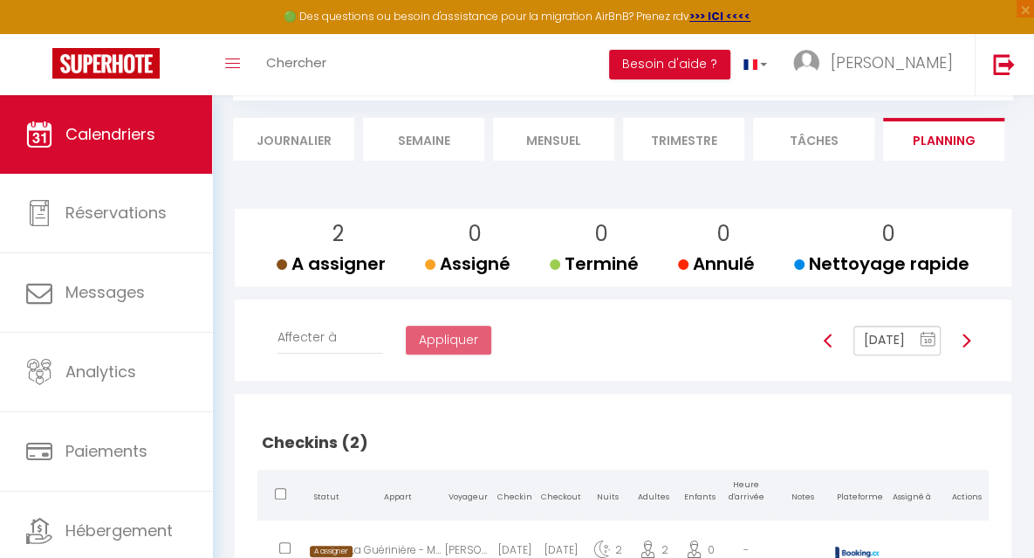
scroll to position [98, 0]
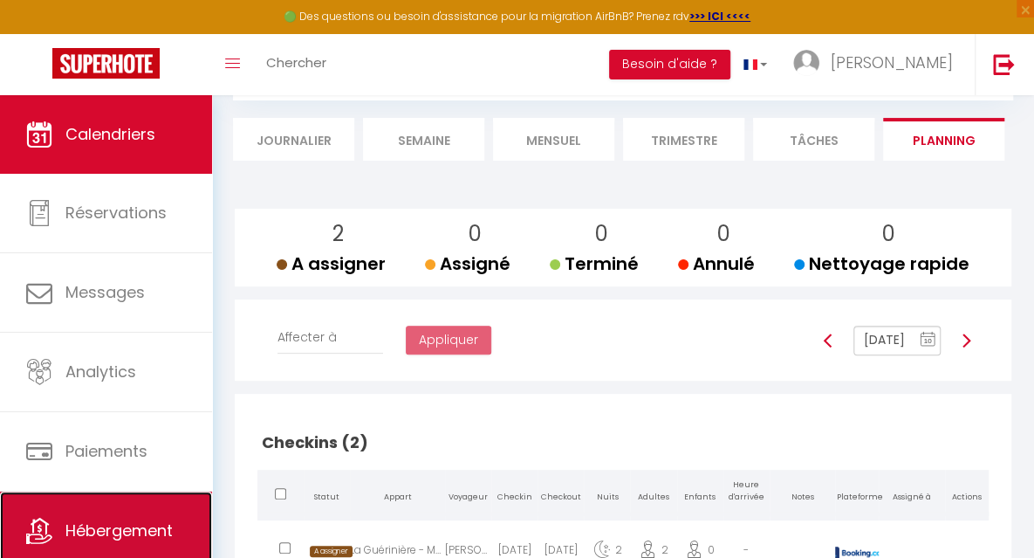
click at [141, 519] on span "Hébergement" at bounding box center [118, 530] width 107 height 22
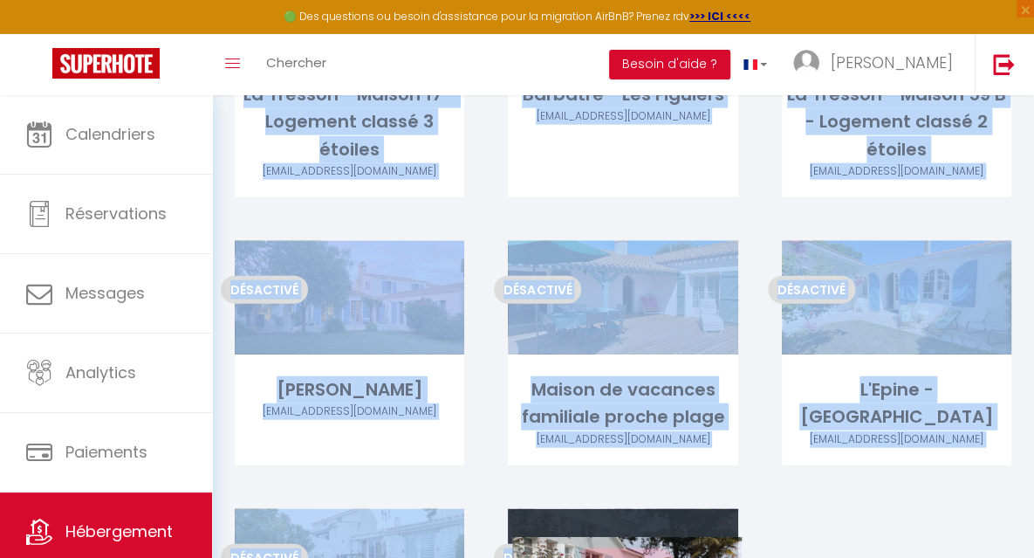
scroll to position [1859, 0]
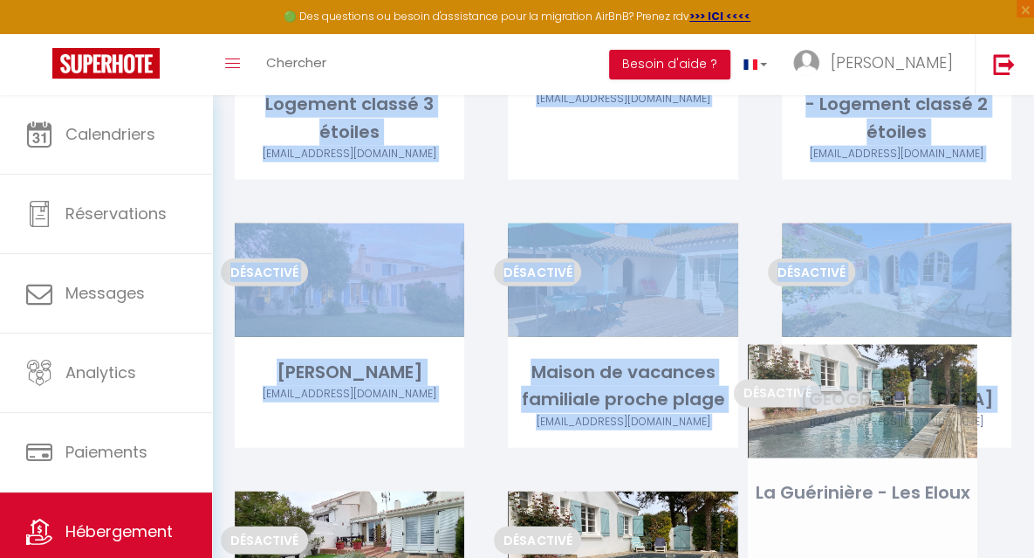
drag, startPoint x: 639, startPoint y: 282, endPoint x: 878, endPoint y: 351, distance: 248.9
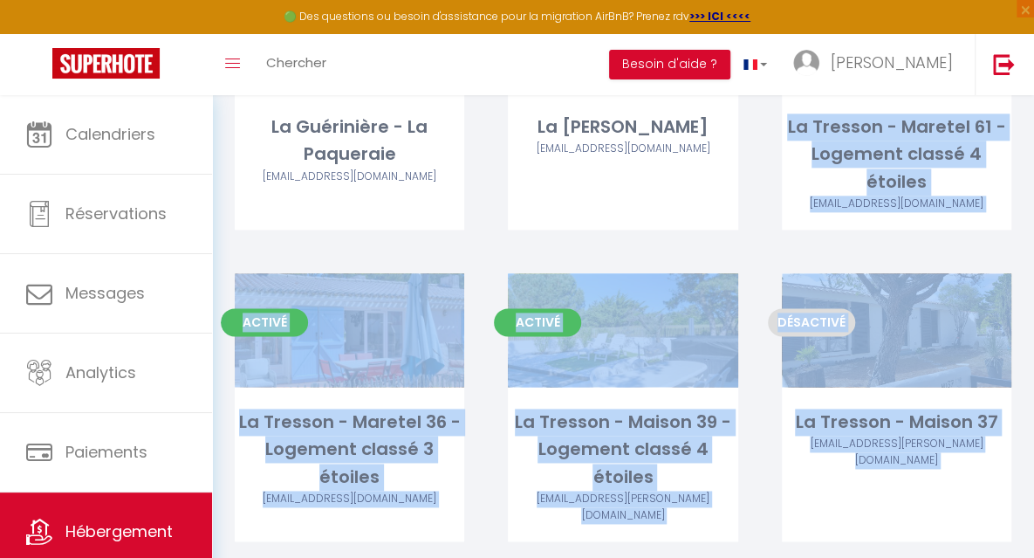
scroll to position [881, 0]
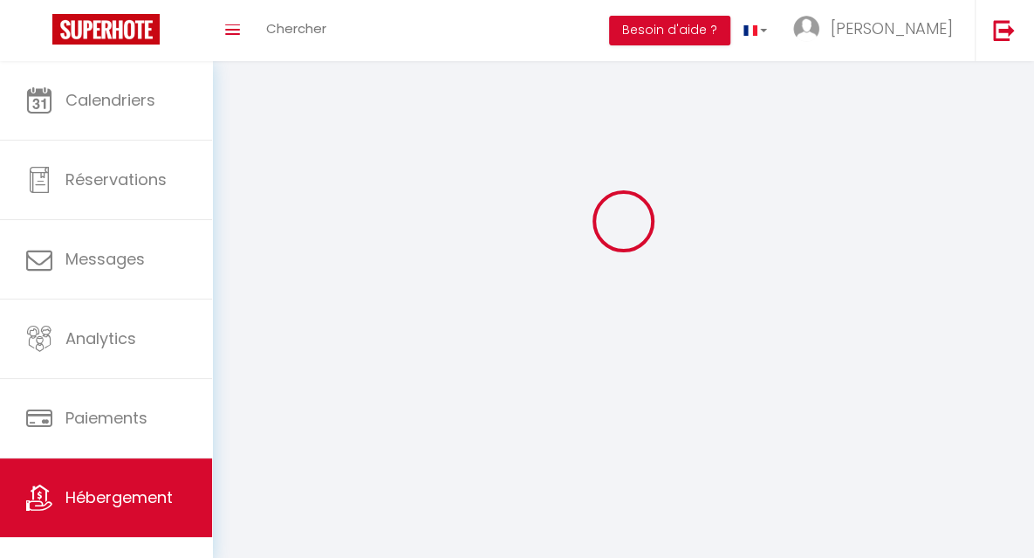
select select
select select "28"
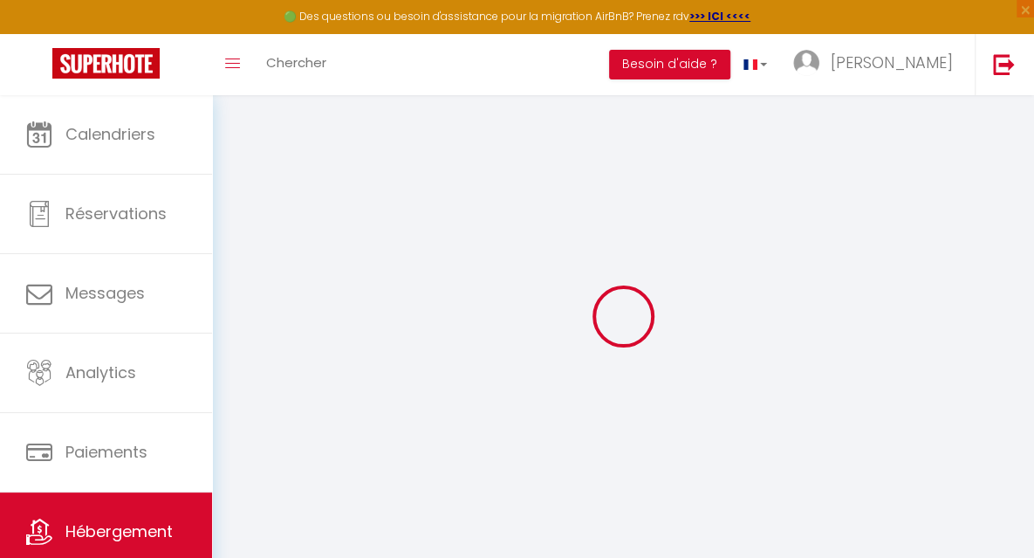
select select
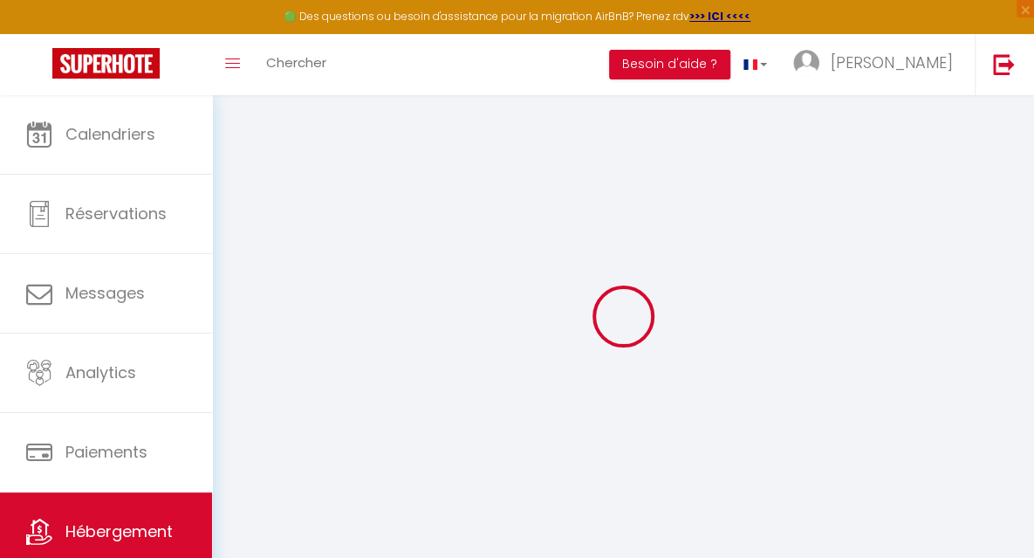
select select
checkbox input "false"
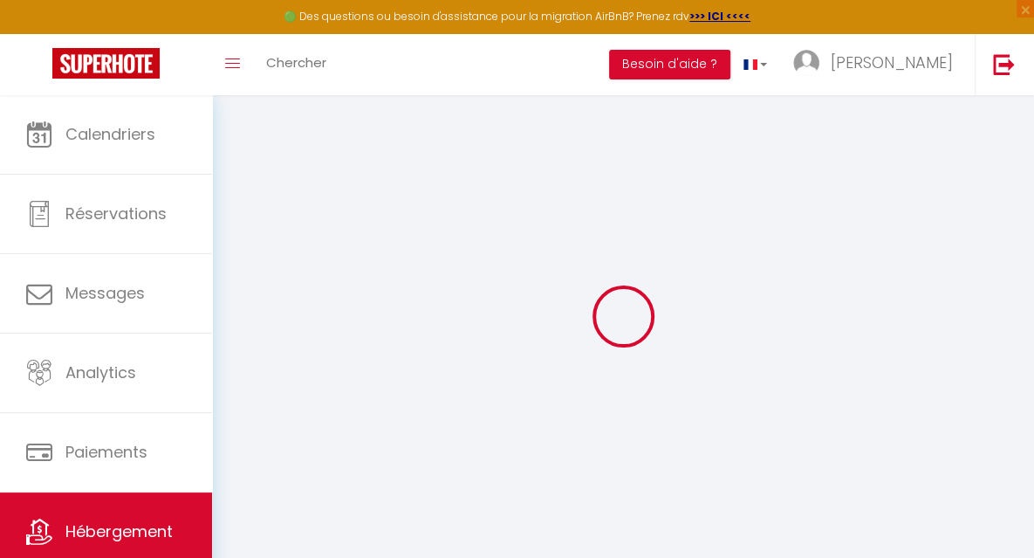
select select
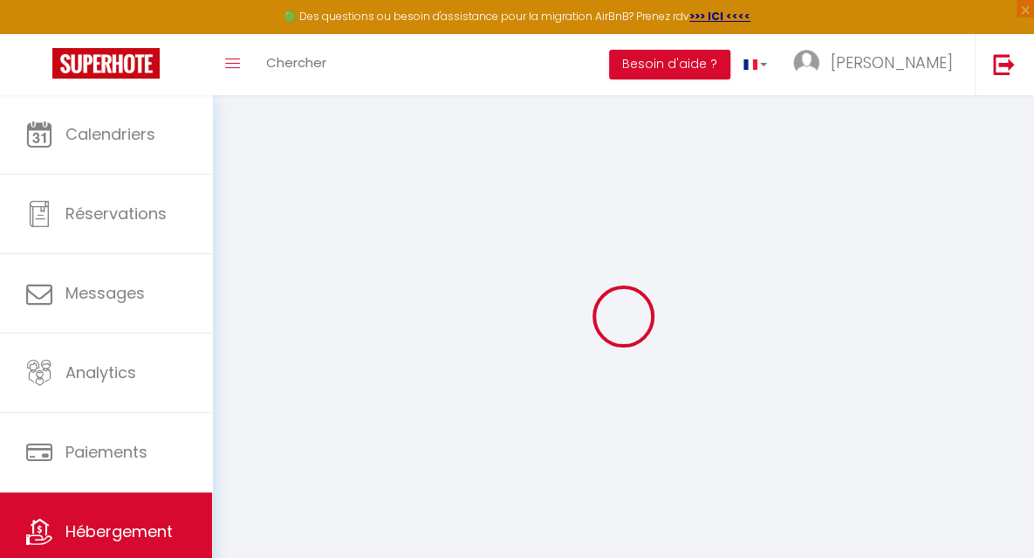
select select
checkbox input "false"
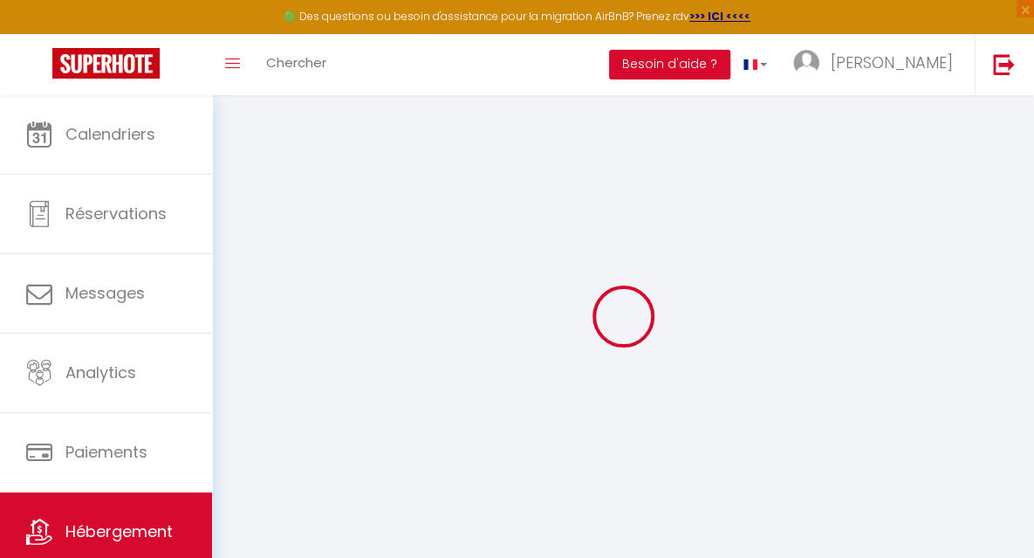
checkbox input "false"
select select
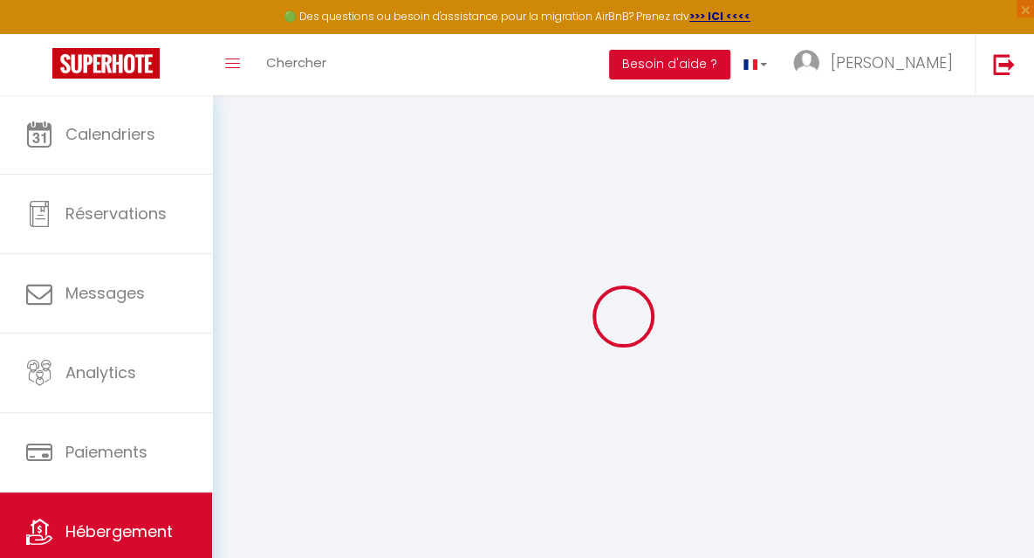
select select
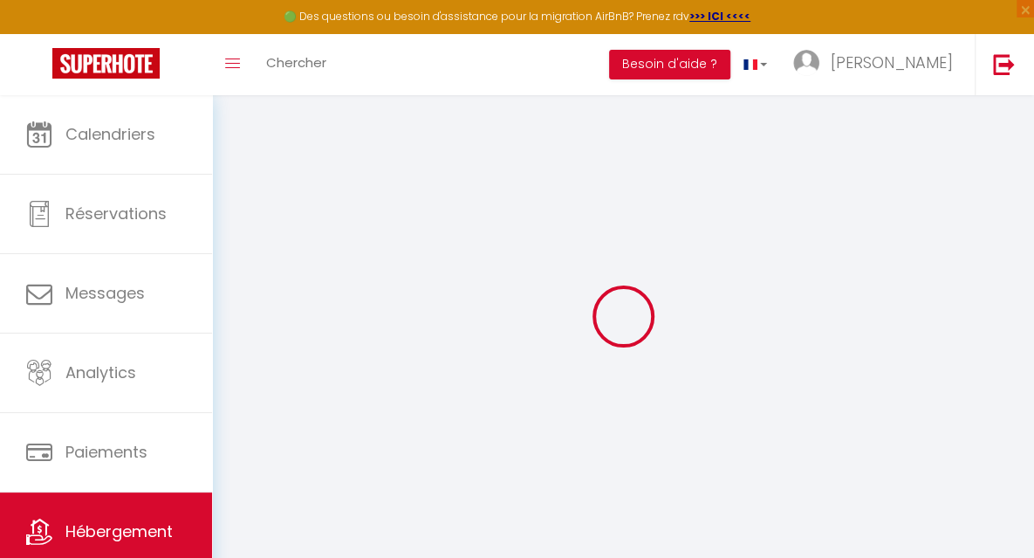
checkbox input "false"
select select
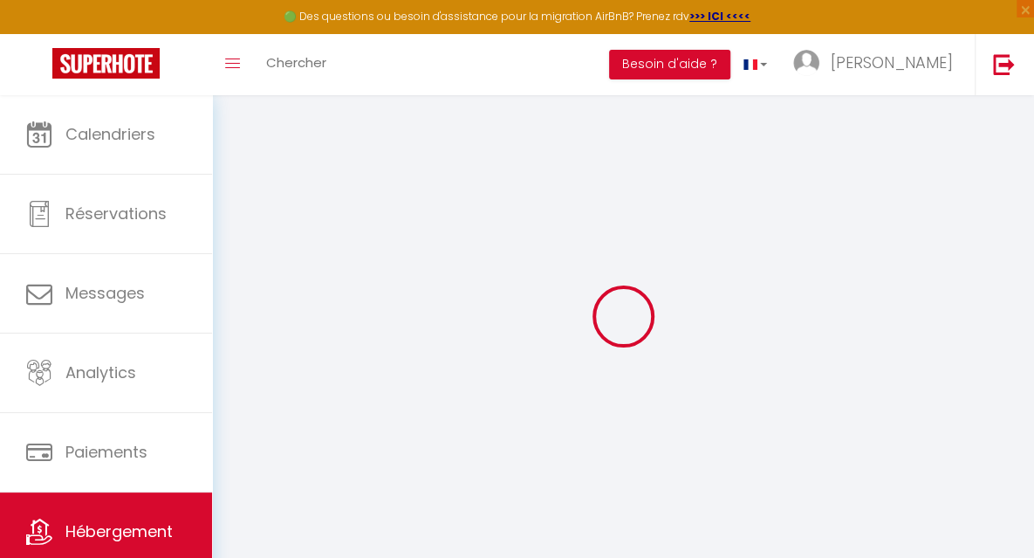
select select
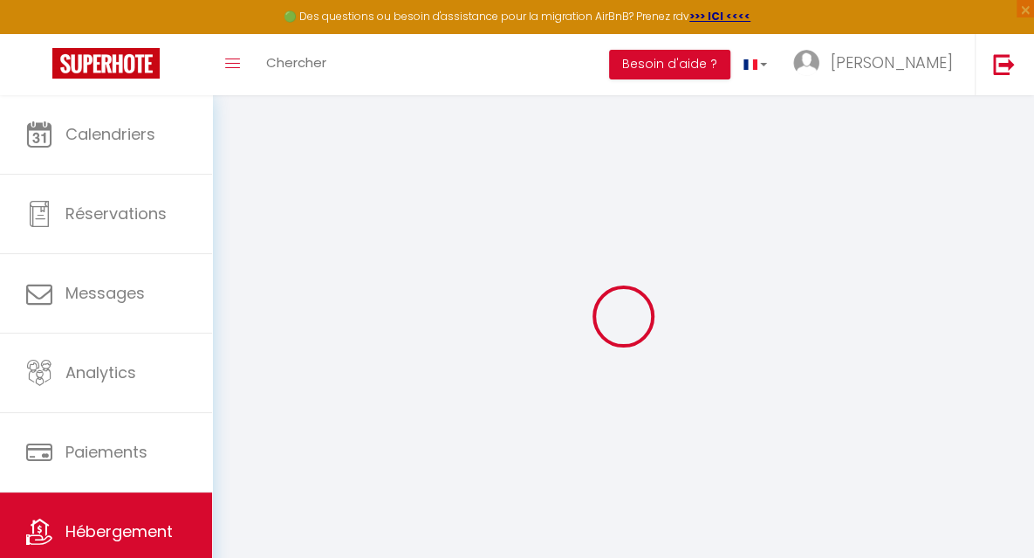
select select
checkbox input "false"
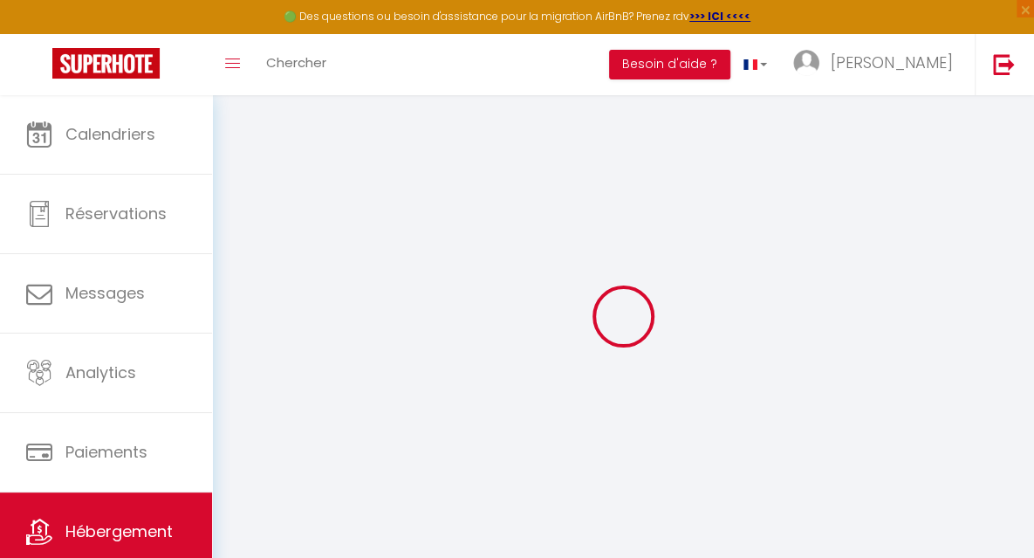
checkbox input "false"
select select
type input "Noirmoutier - L'Herbaudière"
type input "[PERSON_NAME]"
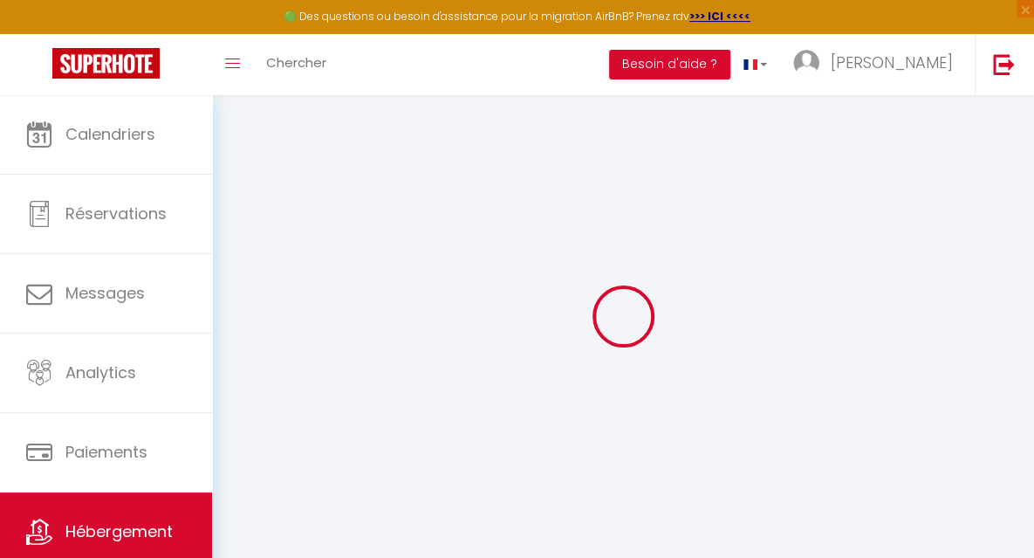
type input "[PERSON_NAME]"
select select "houses"
select select "6"
select select "3"
type input "280"
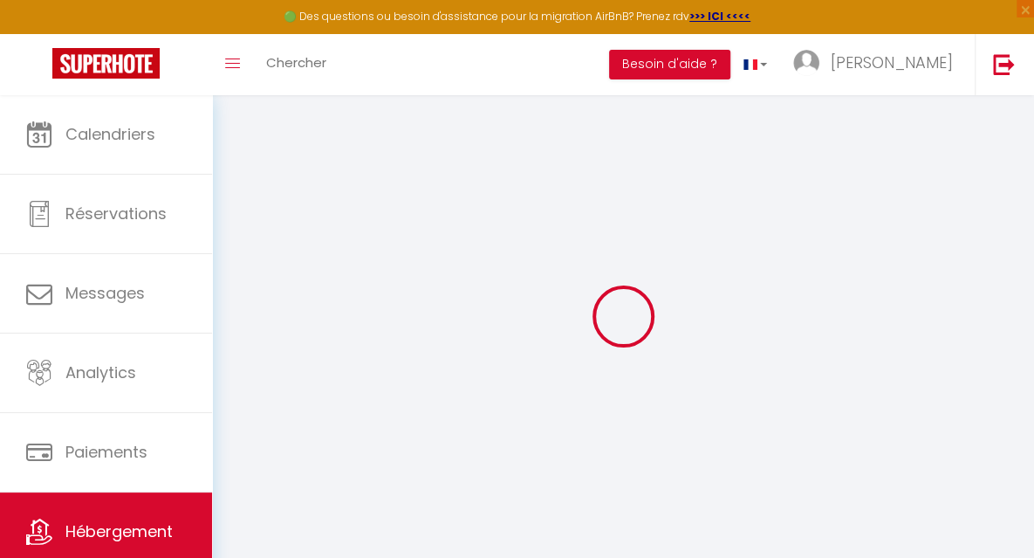
type input "4.4"
type input "99"
type input "400"
select select
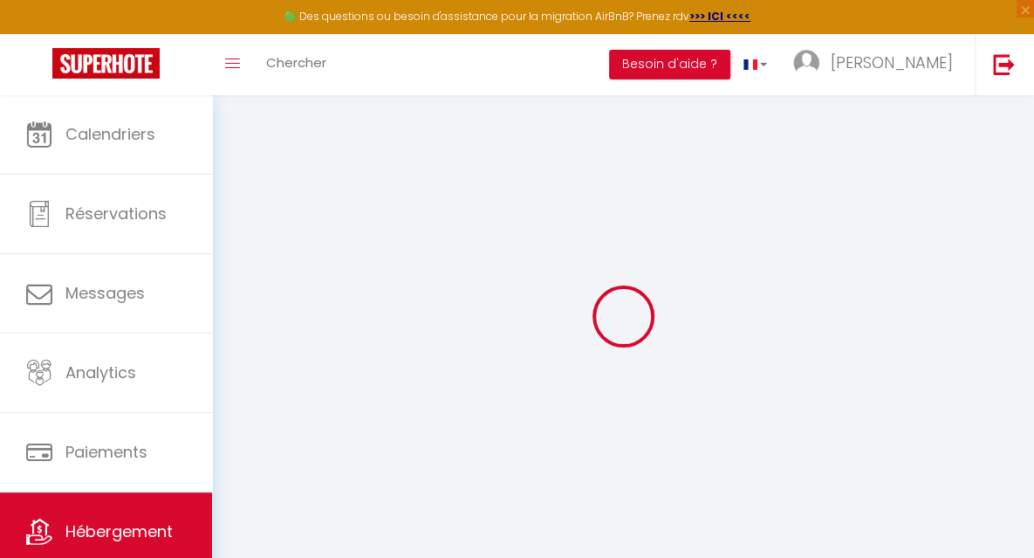
select select
type input "[STREET_ADDRESS]"
type input "85330"
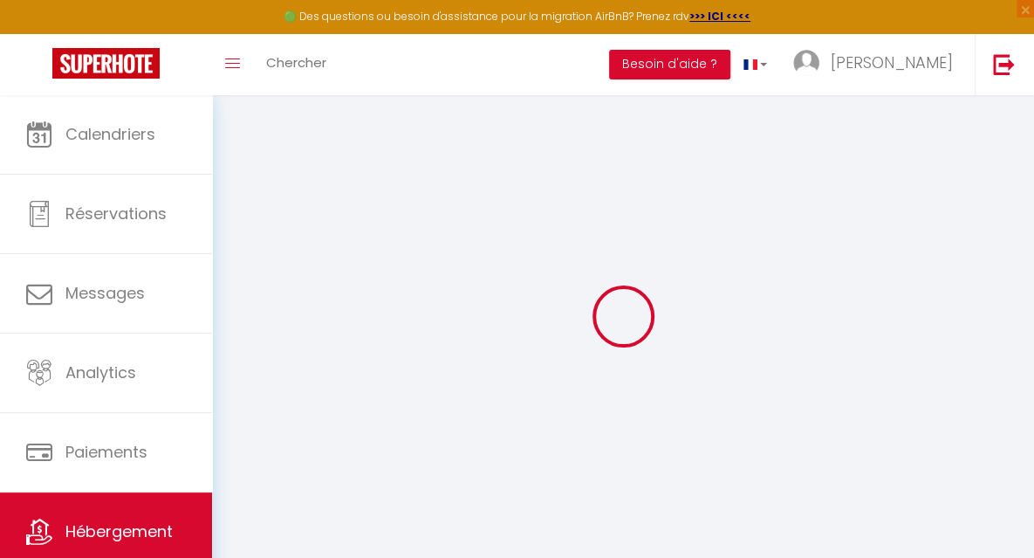
type input "Noirmoutier-en-l'Île"
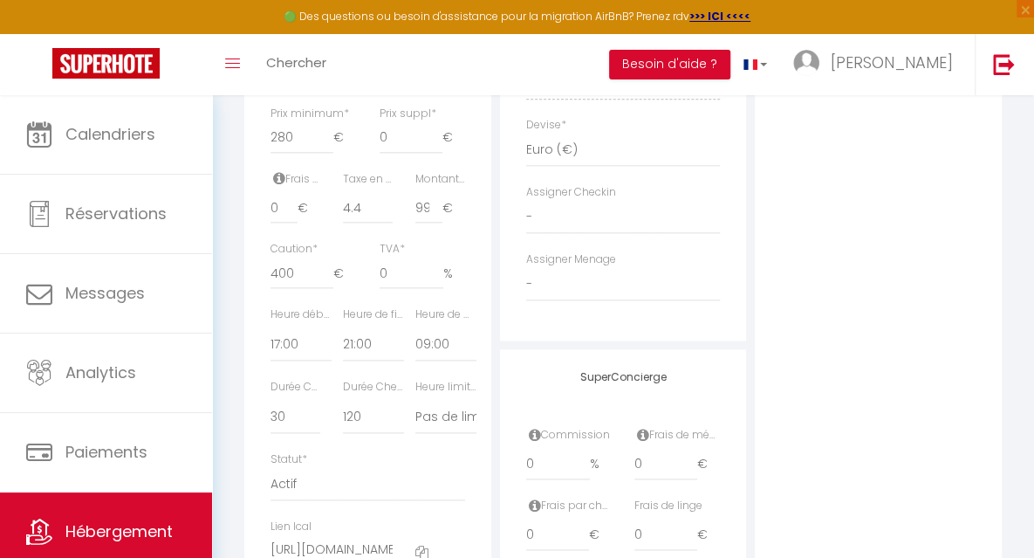
scroll to position [913, 0]
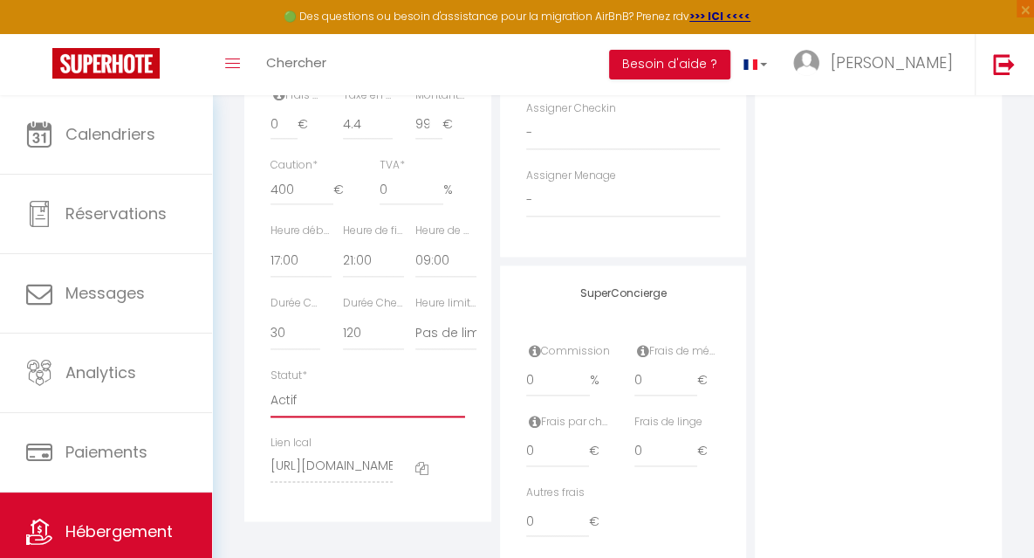
click at [291, 417] on select "Actif Pas actif" at bounding box center [368, 400] width 195 height 33
click at [271, 412] on select "Actif Pas actif" at bounding box center [368, 400] width 195 height 33
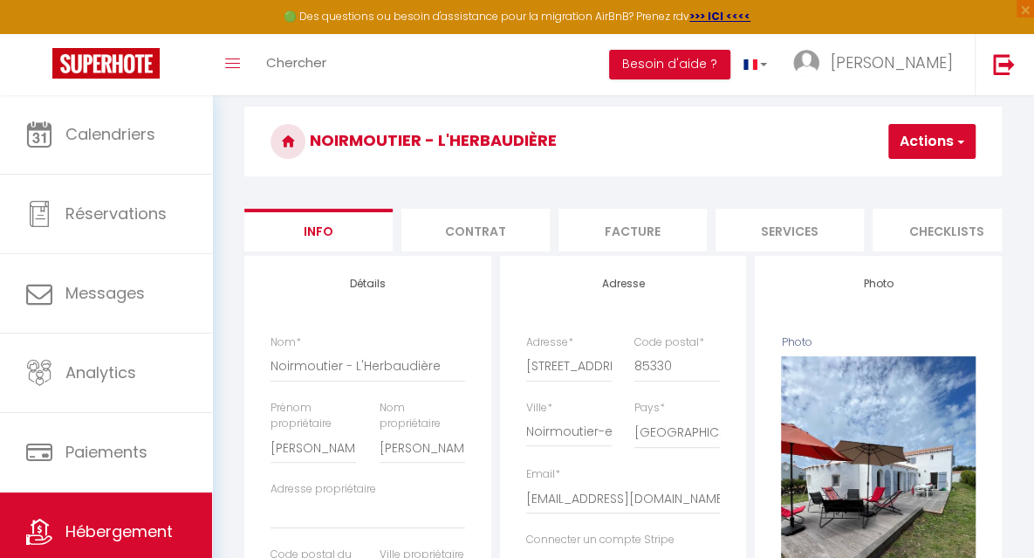
scroll to position [0, 0]
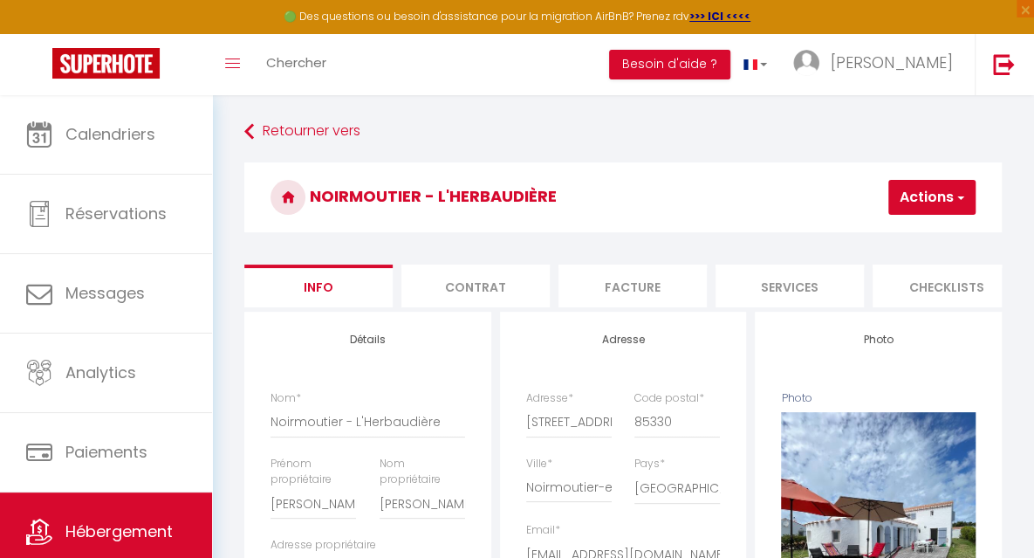
click at [952, 194] on button "Actions" at bounding box center [932, 197] width 87 height 35
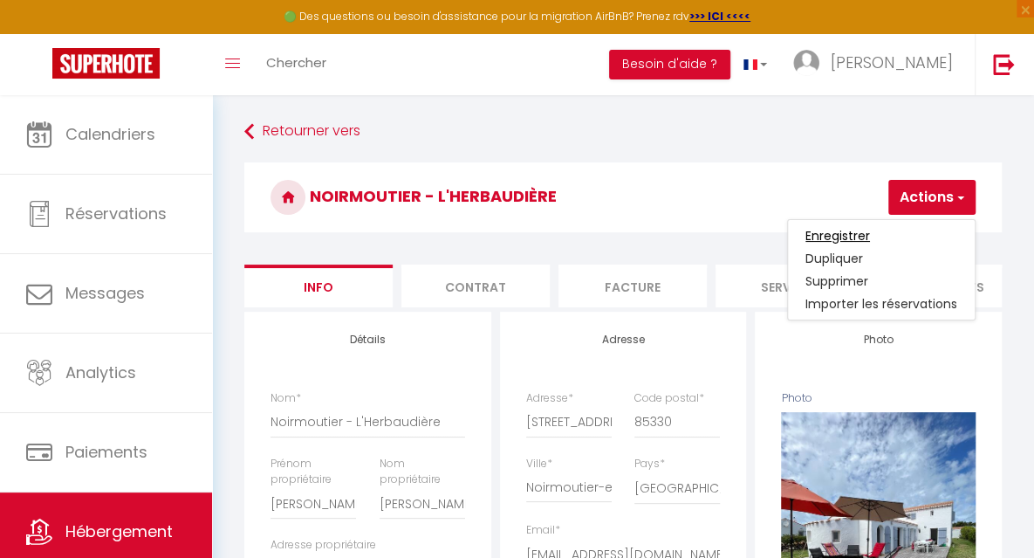
click at [853, 238] on input "Enregistrer" at bounding box center [838, 235] width 65 height 17
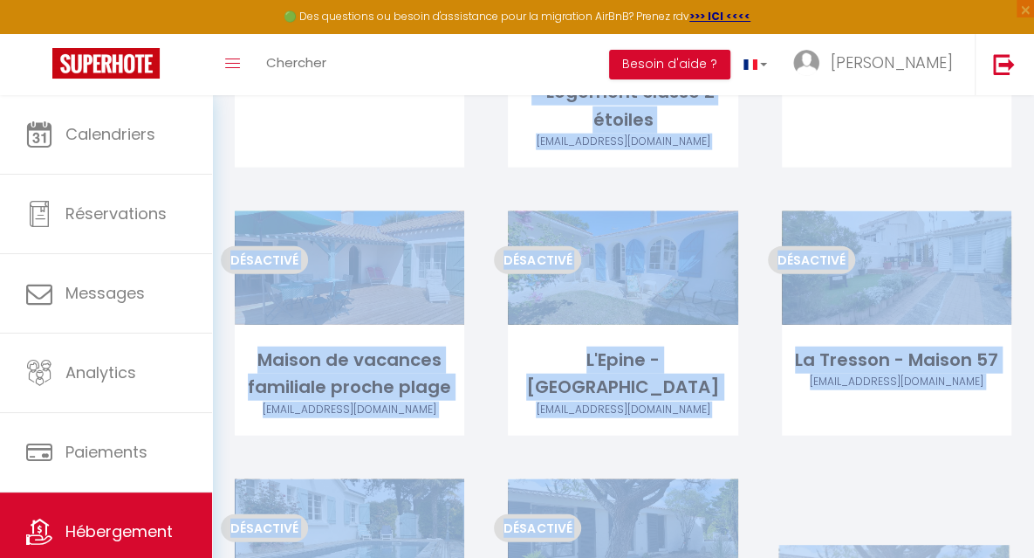
scroll to position [1889, 0]
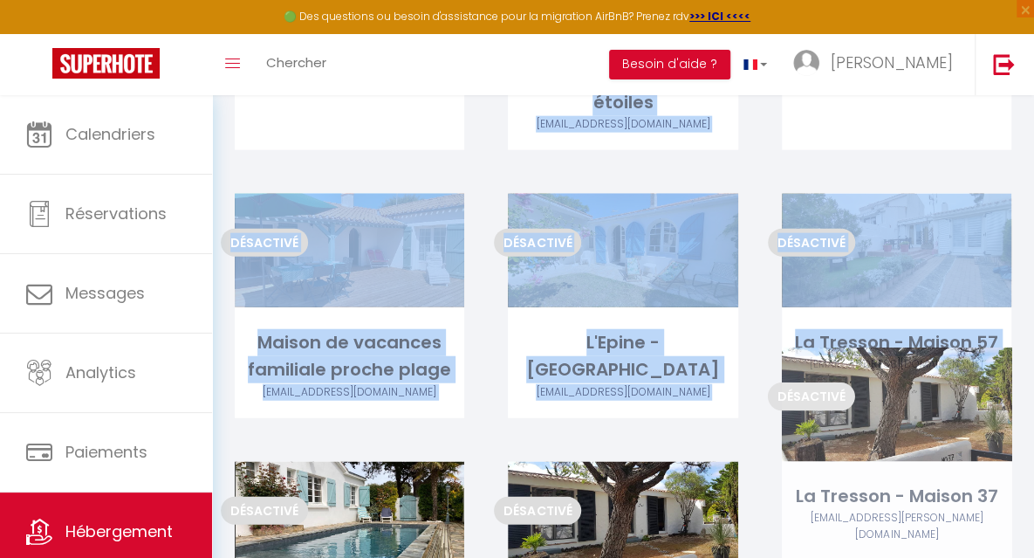
drag, startPoint x: 845, startPoint y: 167, endPoint x: 846, endPoint y: 358, distance: 191.2
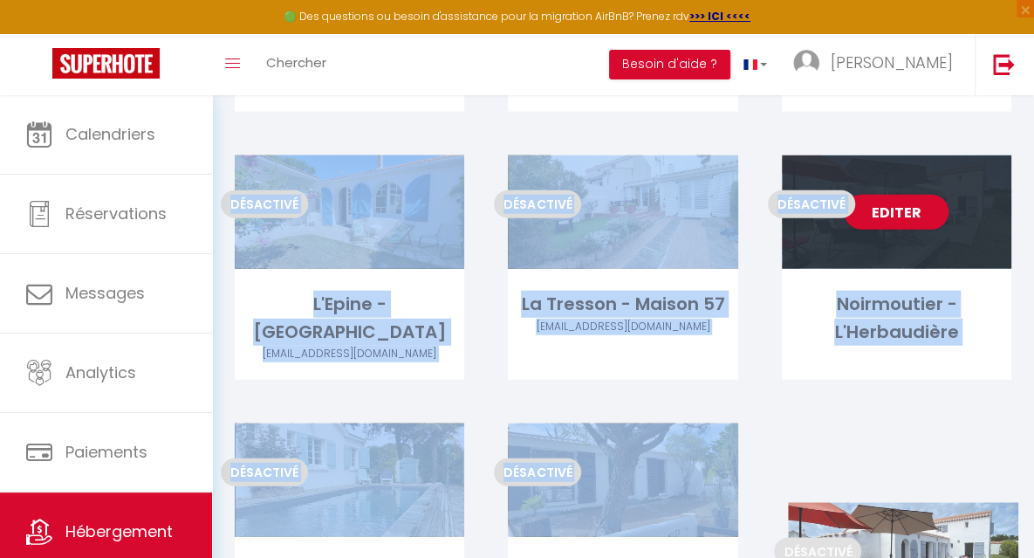
scroll to position [1633, 0]
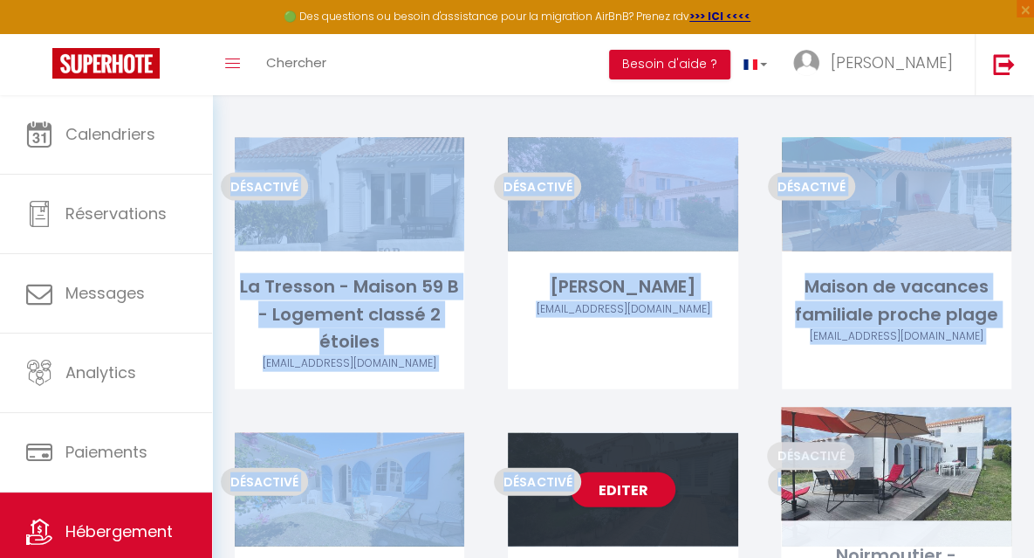
drag, startPoint x: 930, startPoint y: 170, endPoint x: 930, endPoint y: 395, distance: 225.2
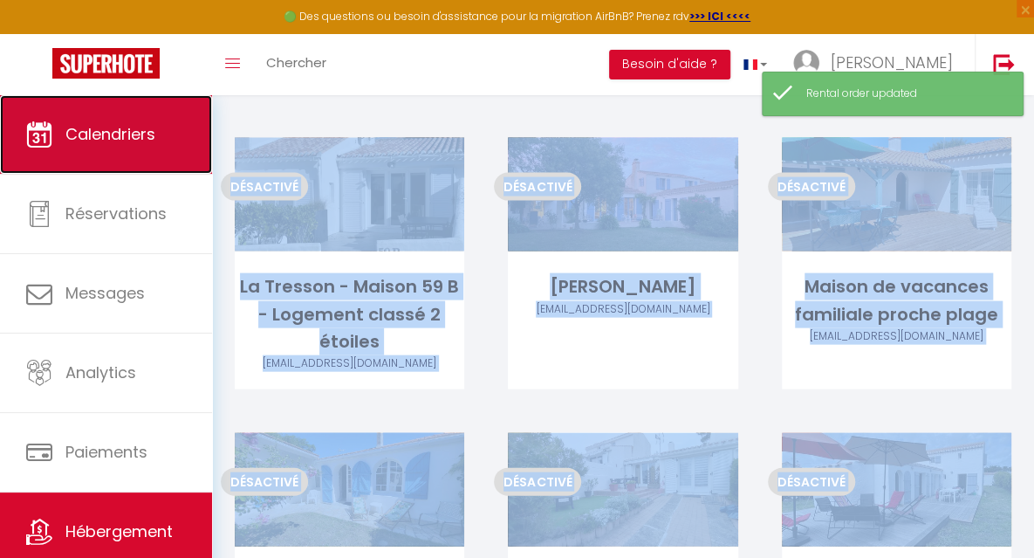
click at [90, 138] on span "Calendriers" at bounding box center [110, 134] width 90 height 22
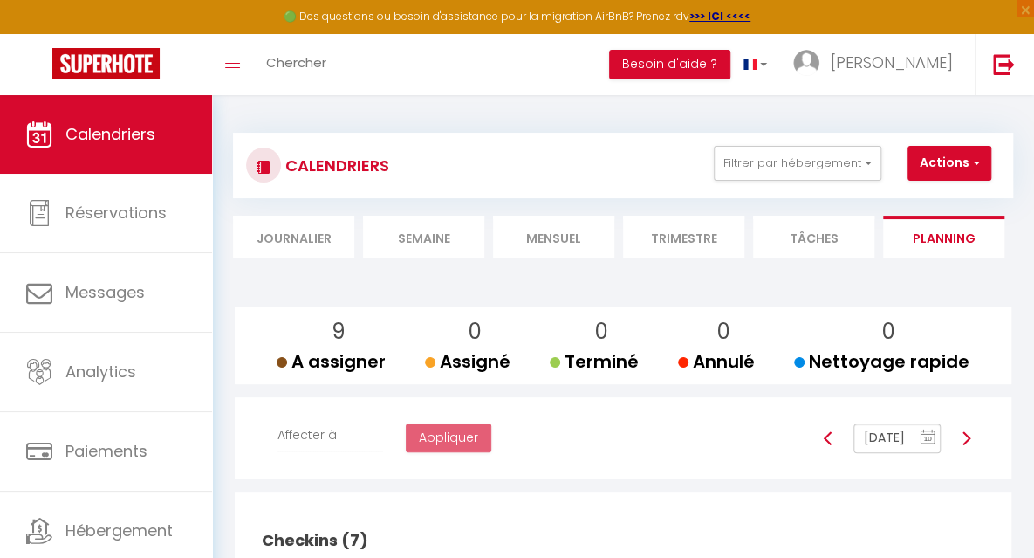
click at [536, 241] on li "Mensuel" at bounding box center [553, 237] width 121 height 43
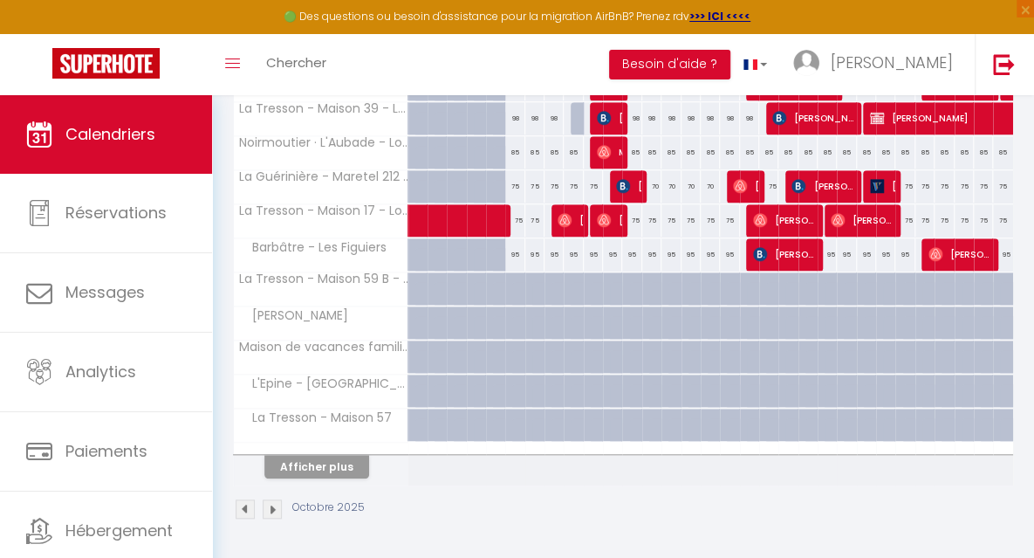
scroll to position [622, 0]
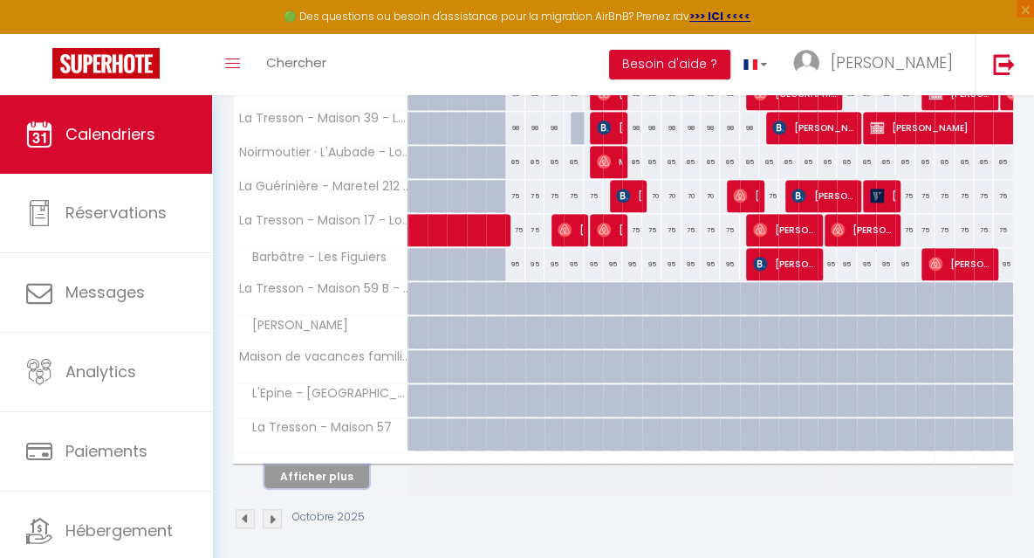
click at [329, 469] on button "Afficher plus" at bounding box center [316, 476] width 105 height 24
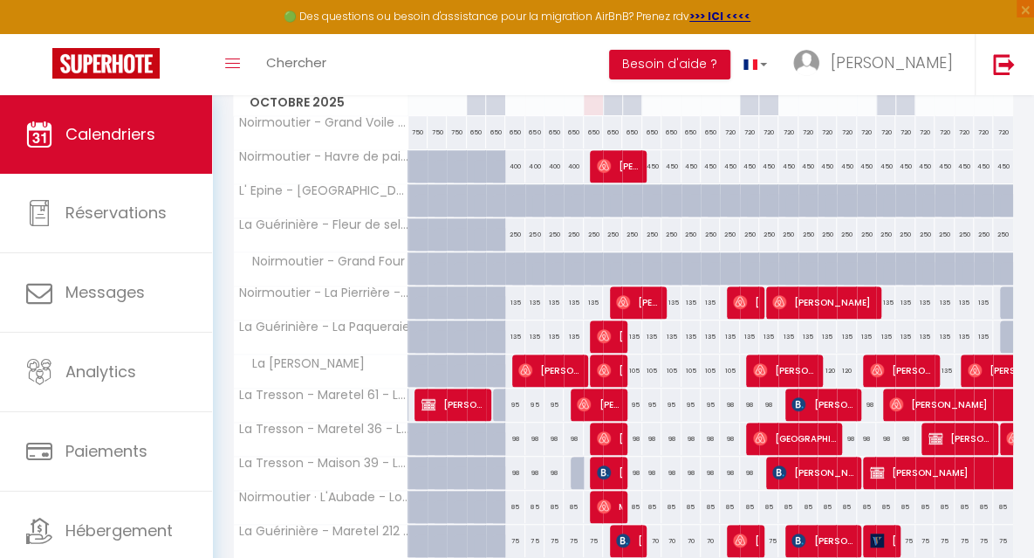
scroll to position [215, 0]
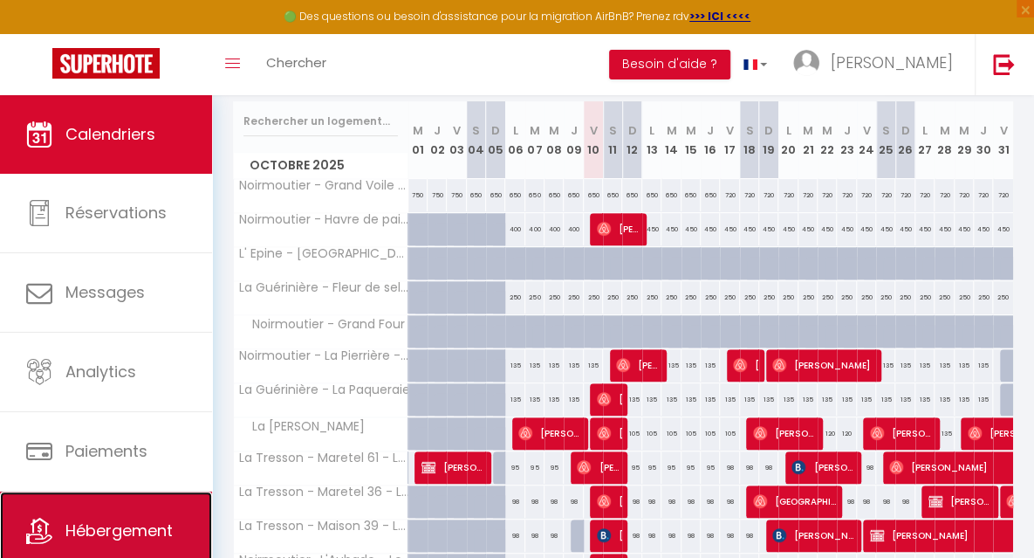
click at [149, 521] on span "Hébergement" at bounding box center [118, 530] width 107 height 22
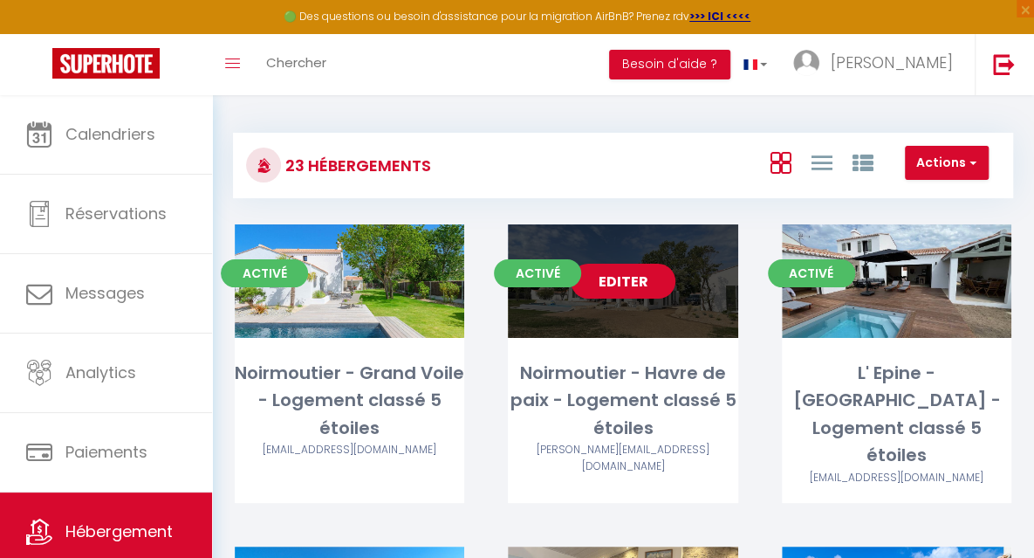
click at [608, 425] on div "Noirmoutier - Havre de paix - Logement classé 5 étoiles" at bounding box center [623, 401] width 230 height 82
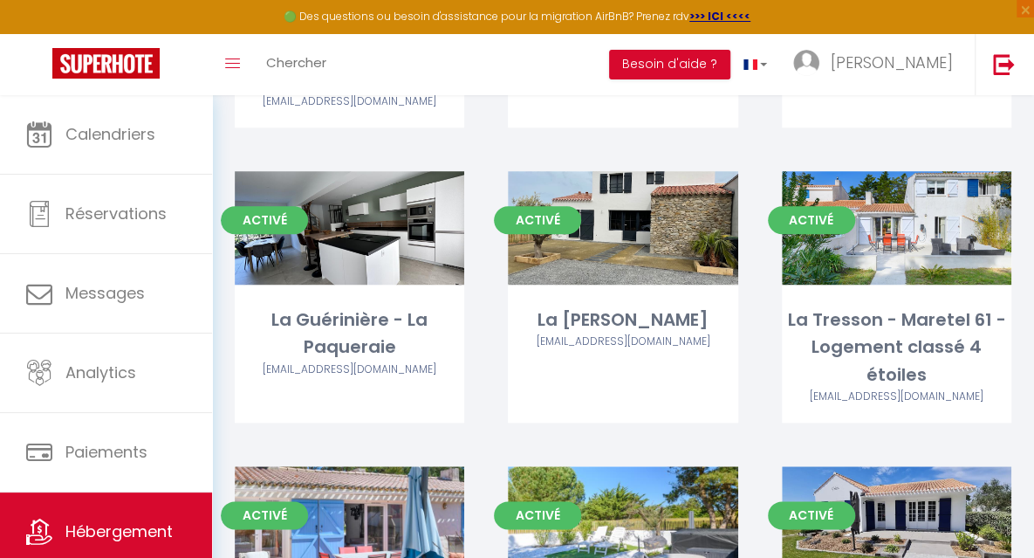
scroll to position [723, 0]
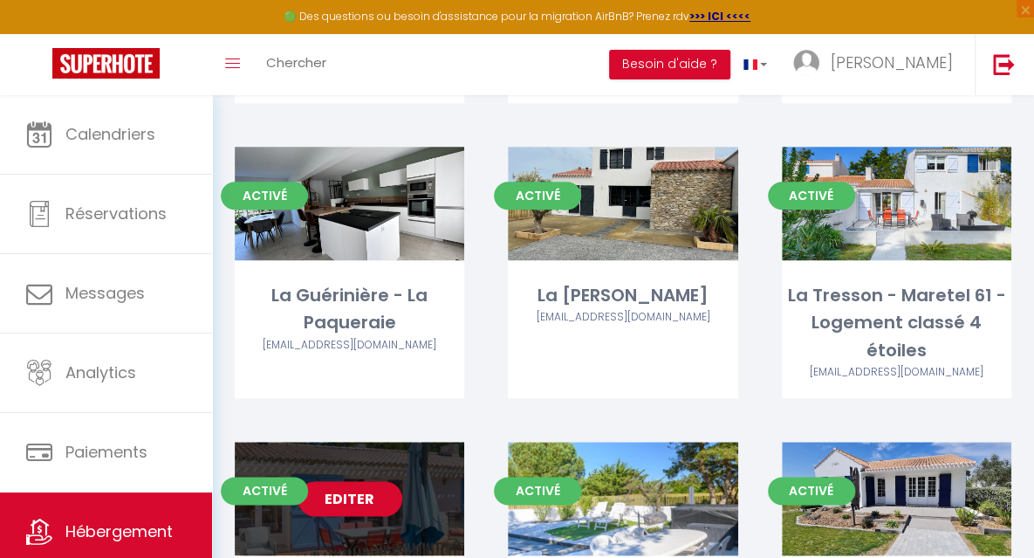
click at [345, 481] on link "Editer" at bounding box center [350, 498] width 105 height 35
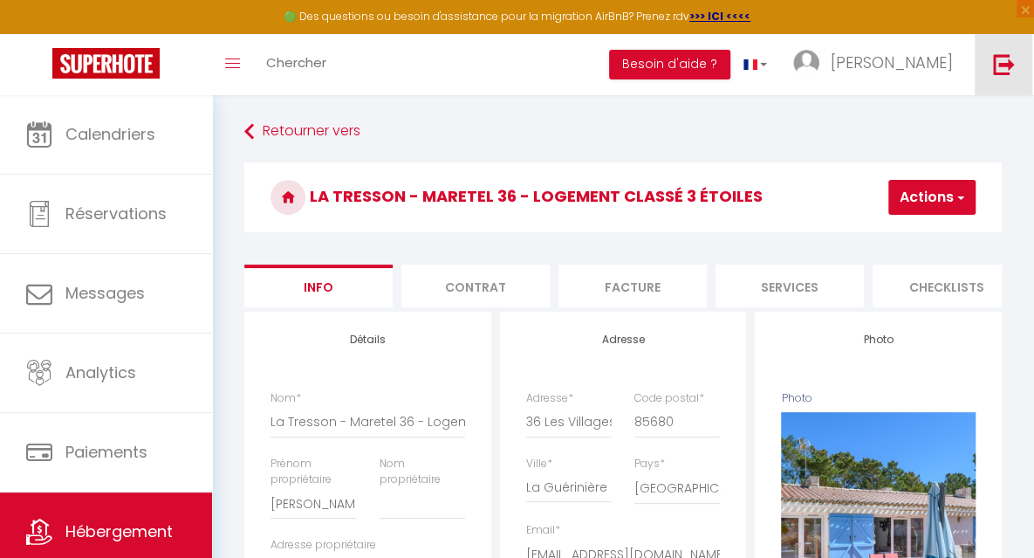
click at [996, 57] on img at bounding box center [1004, 64] width 22 height 22
